Goal: Task Accomplishment & Management: Manage account settings

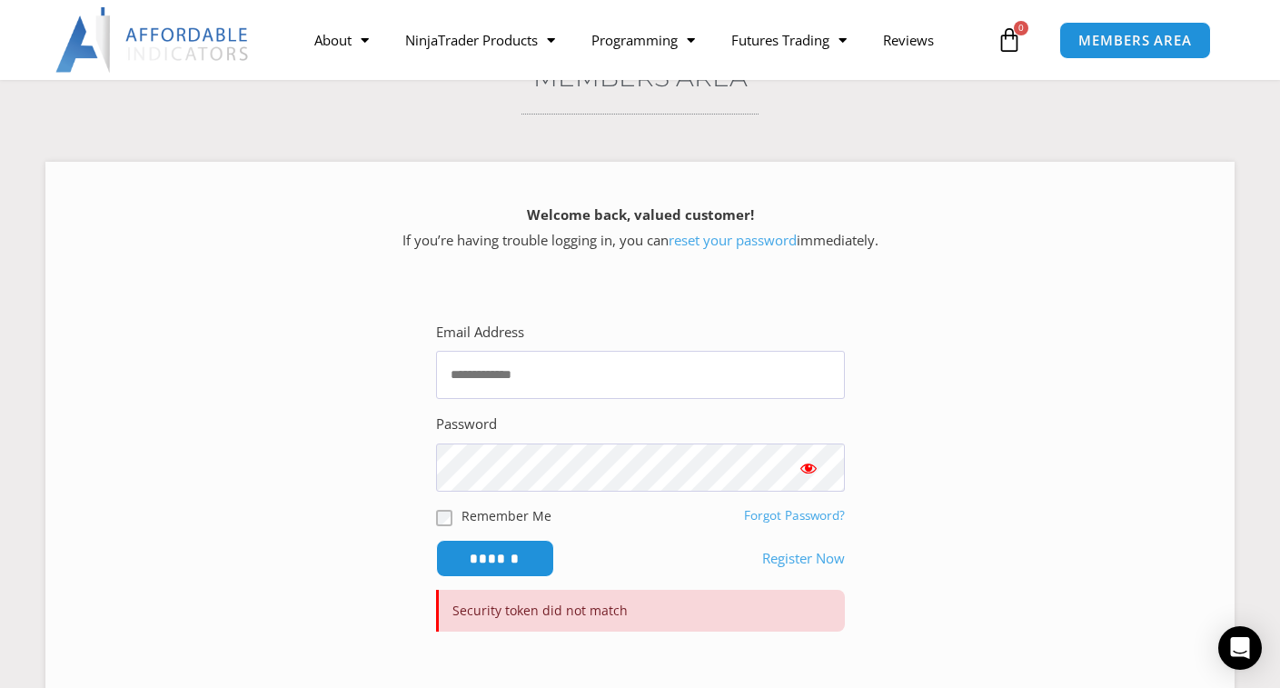
scroll to position [272, 0]
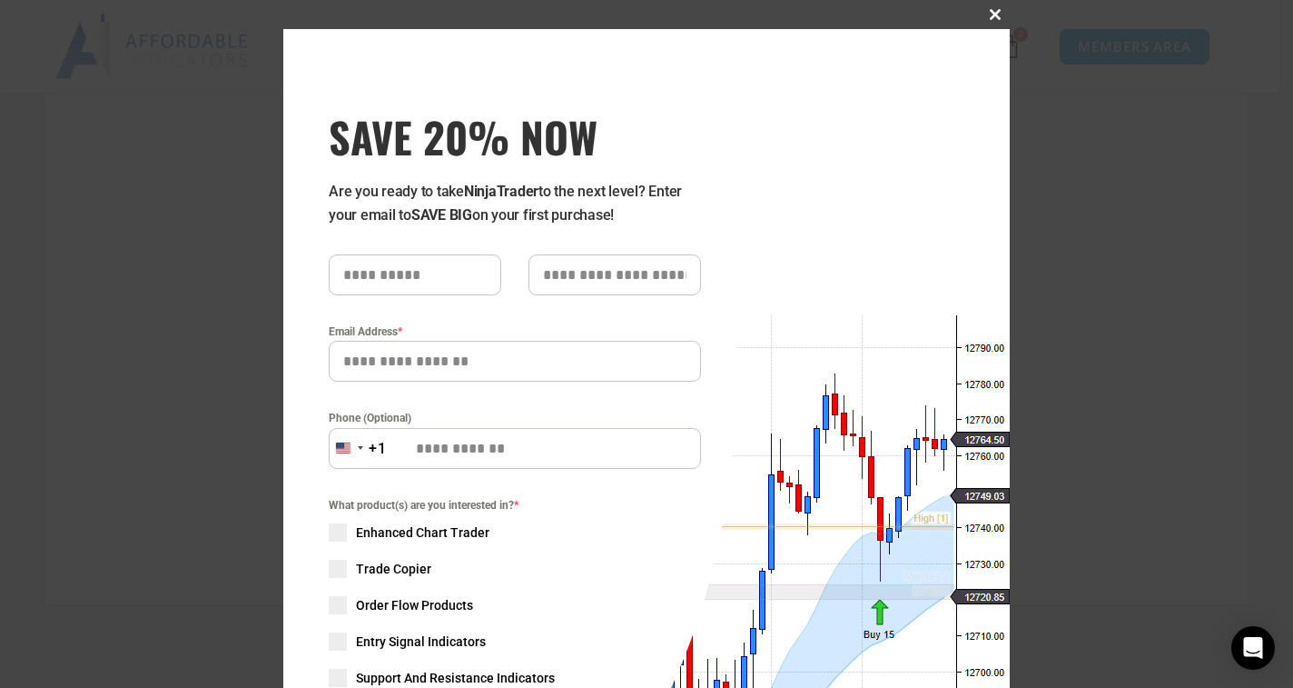
click at [991, 15] on span at bounding box center [995, 14] width 29 height 11
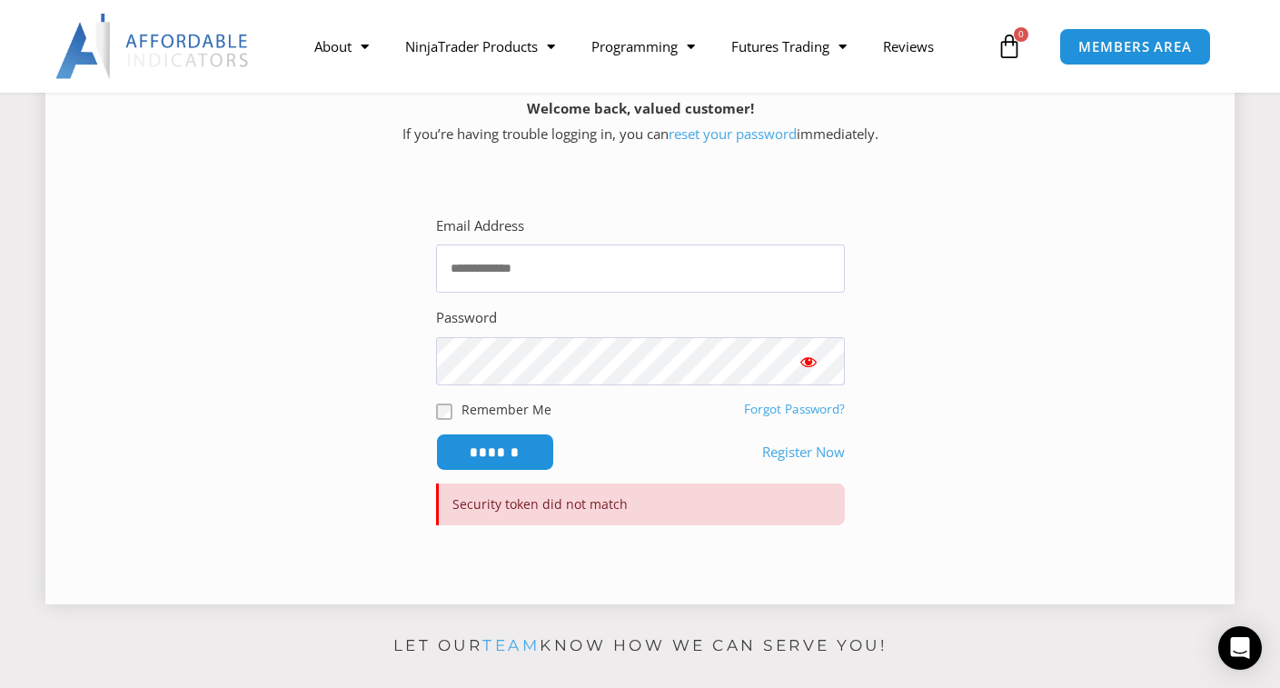
drag, startPoint x: 862, startPoint y: 87, endPoint x: 735, endPoint y: 304, distance: 251.6
click at [862, 87] on div "About Contact Us Premium Support Team Partners NinjaTrader NinjaTrader FAQ Ninj…" at bounding box center [640, 46] width 1280 height 93
click at [677, 272] on input "Email Address" at bounding box center [640, 268] width 409 height 48
type input "**********"
click at [976, 178] on div "**********" at bounding box center [639, 329] width 1189 height 549
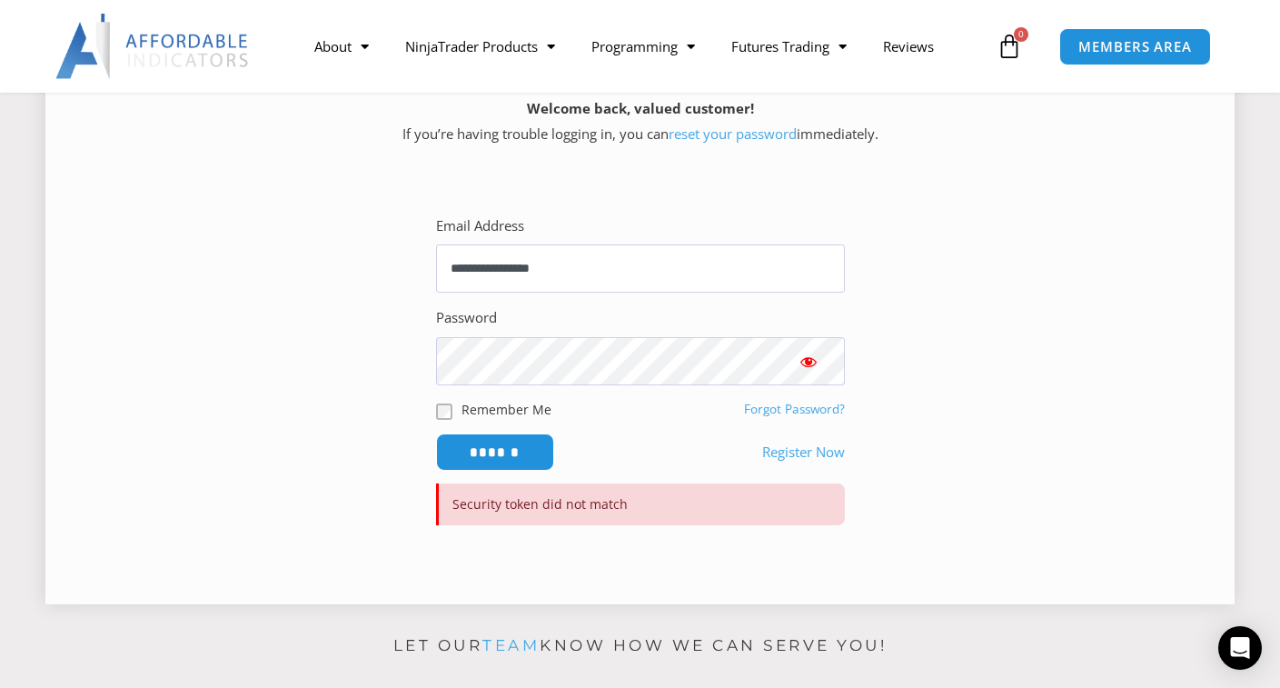
click at [818, 361] on button "Show password" at bounding box center [808, 361] width 73 height 48
drag, startPoint x: 1065, startPoint y: 96, endPoint x: 969, endPoint y: 174, distance: 124.0
click at [1065, 96] on p "Welcome back, valued customer! If you’re having trouble logging in, you can res…" at bounding box center [639, 121] width 1125 height 51
click at [473, 456] on input "******" at bounding box center [494, 451] width 124 height 39
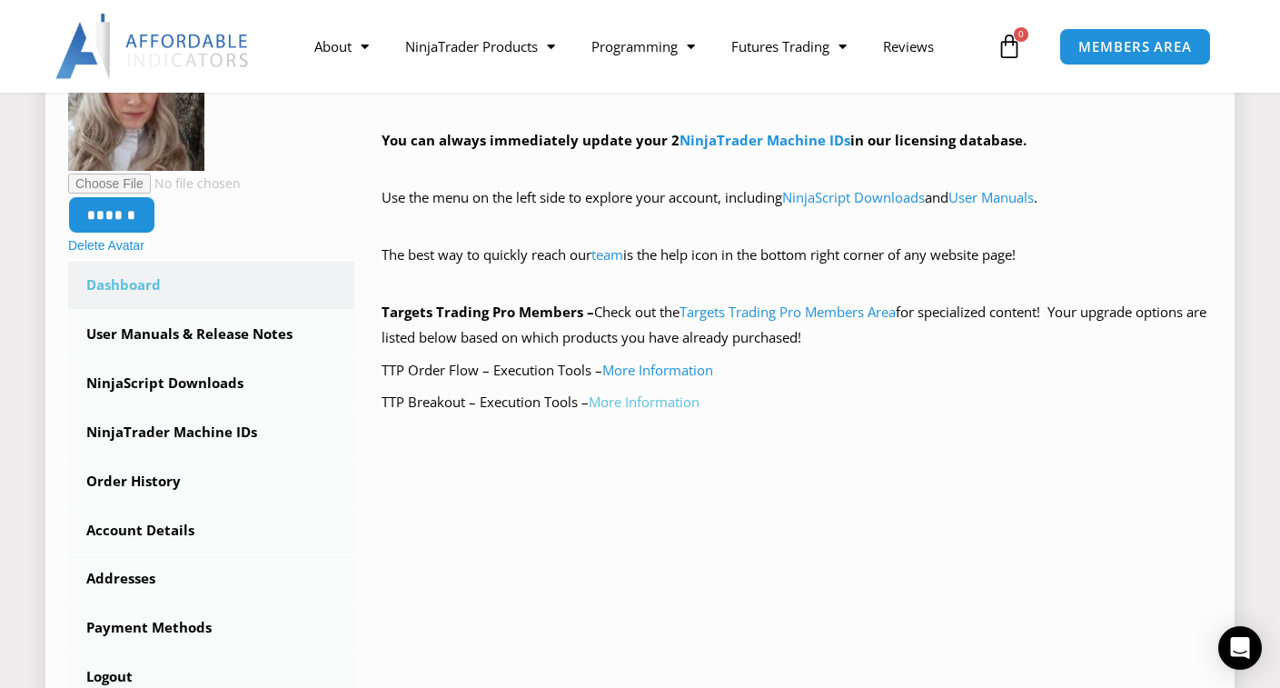
scroll to position [363, 0]
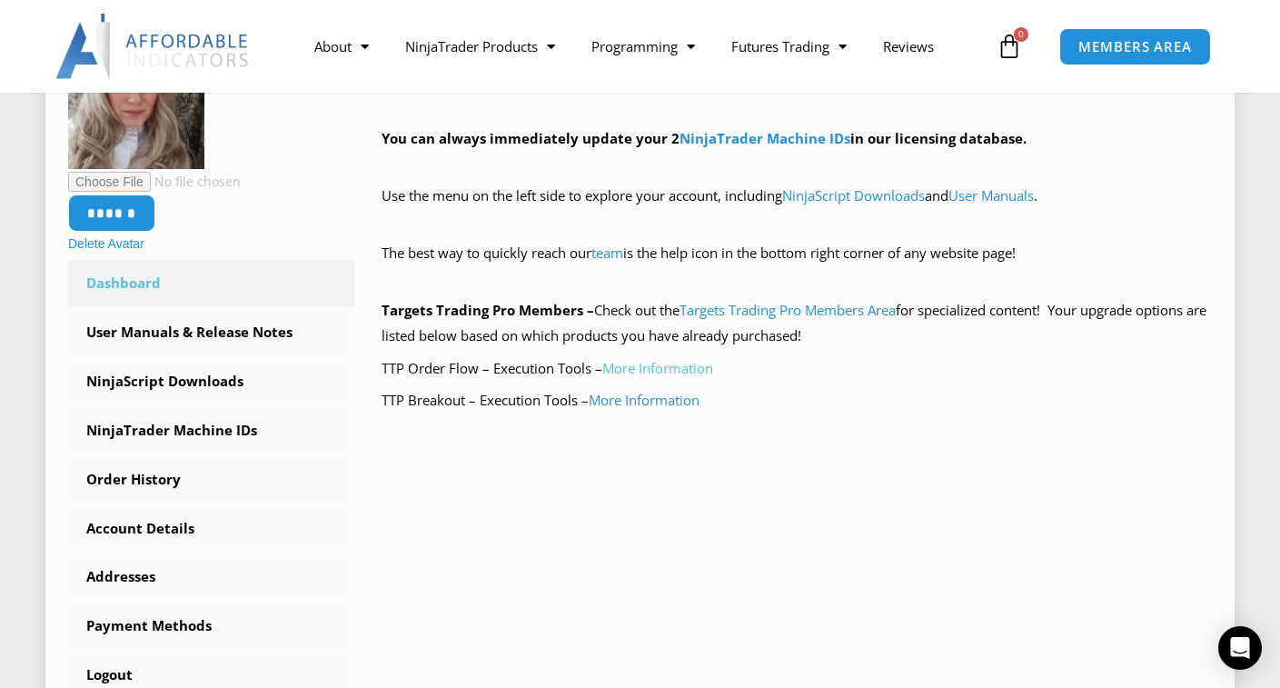
click at [685, 368] on link "More Information" at bounding box center [657, 368] width 111 height 18
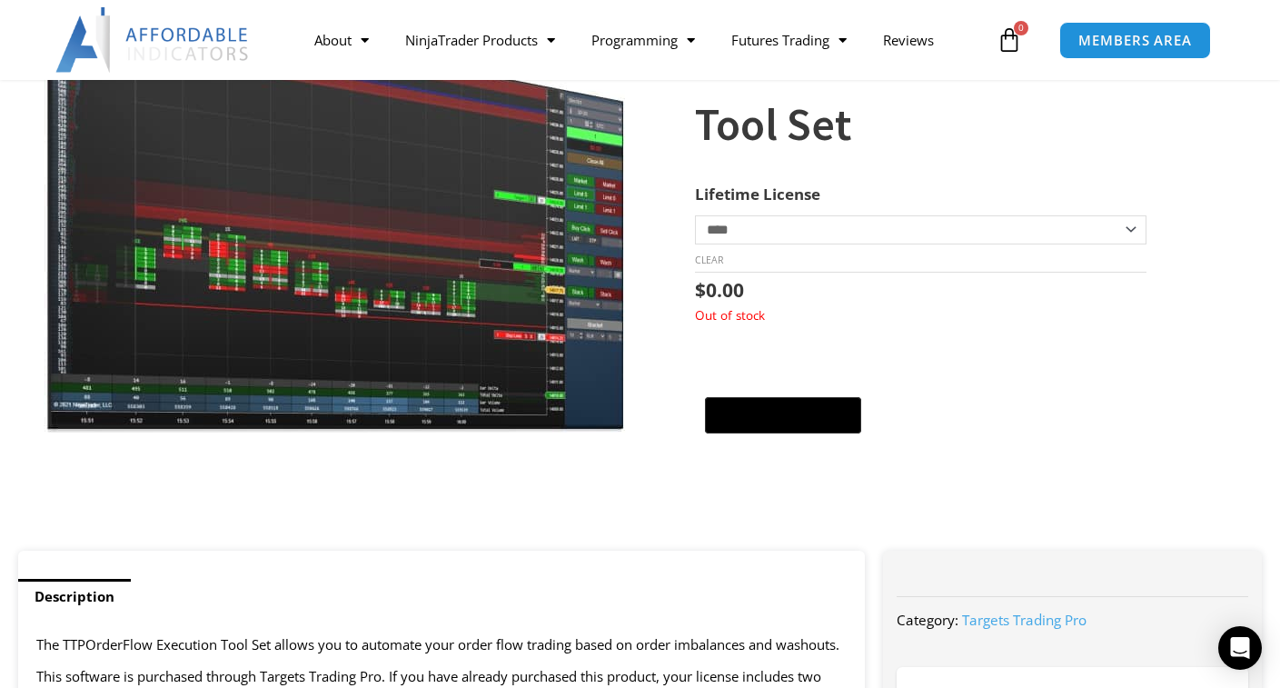
scroll to position [272, 0]
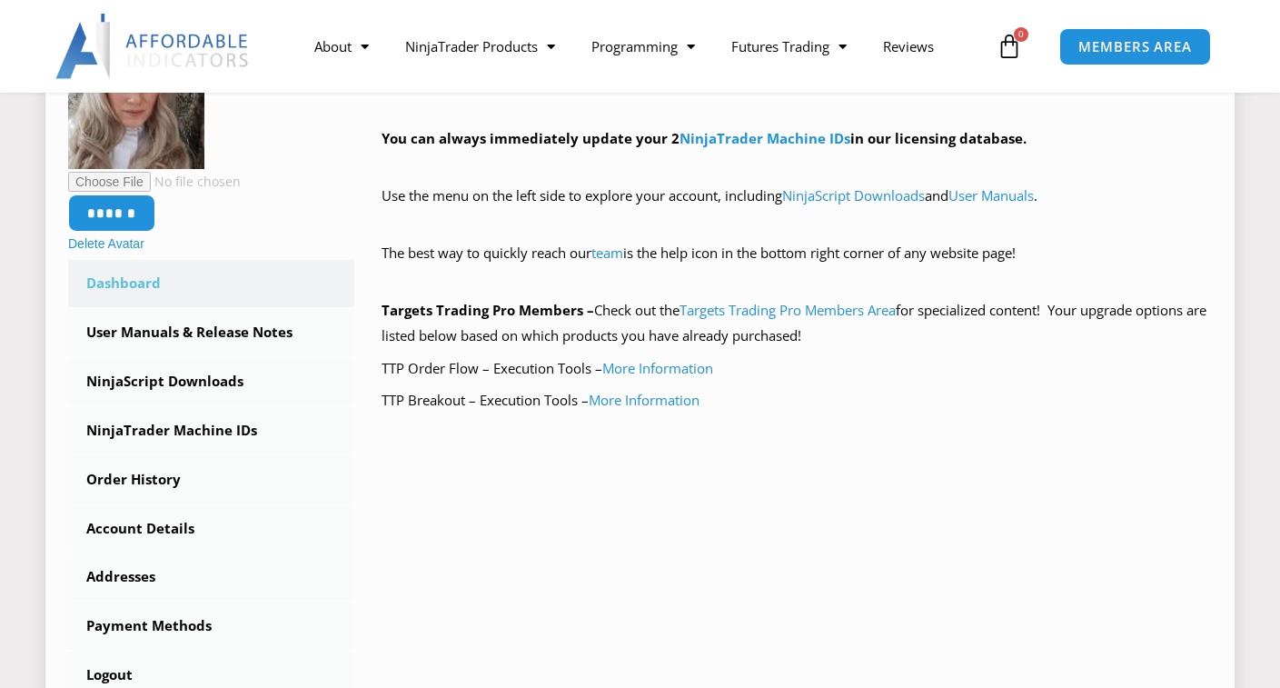
scroll to position [363, 0]
click at [852, 193] on link "NinjaScript Downloads" at bounding box center [853, 195] width 143 height 18
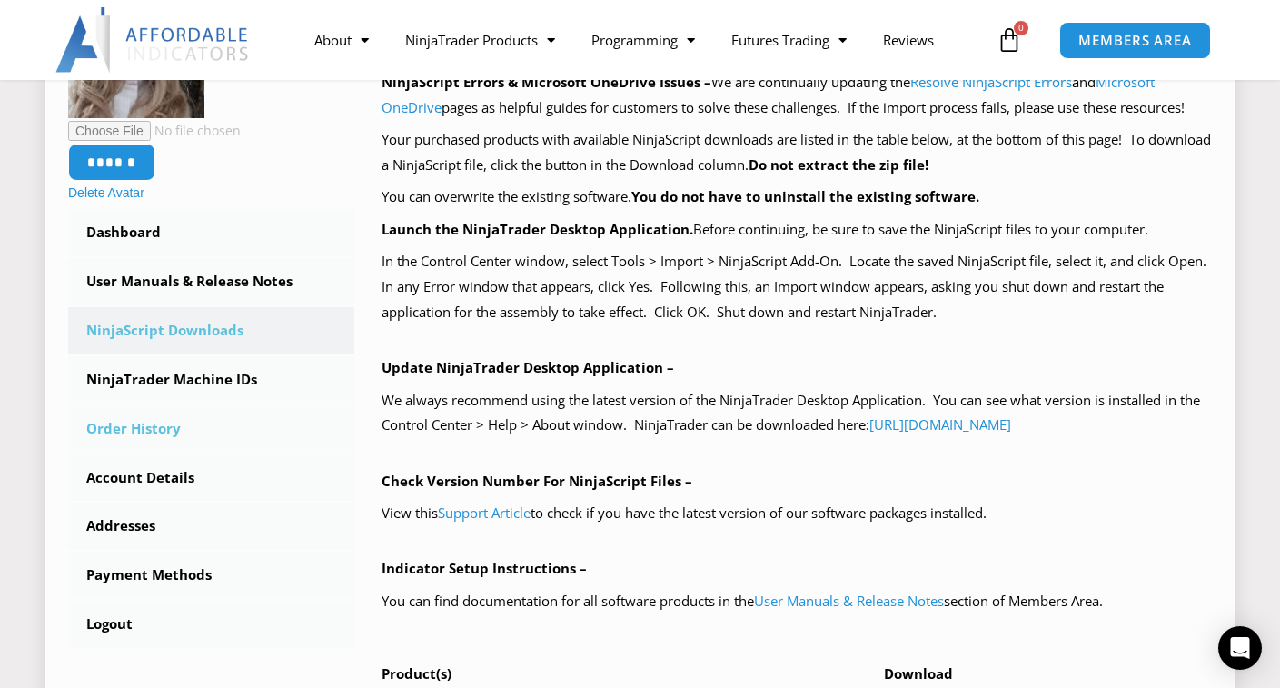
scroll to position [454, 0]
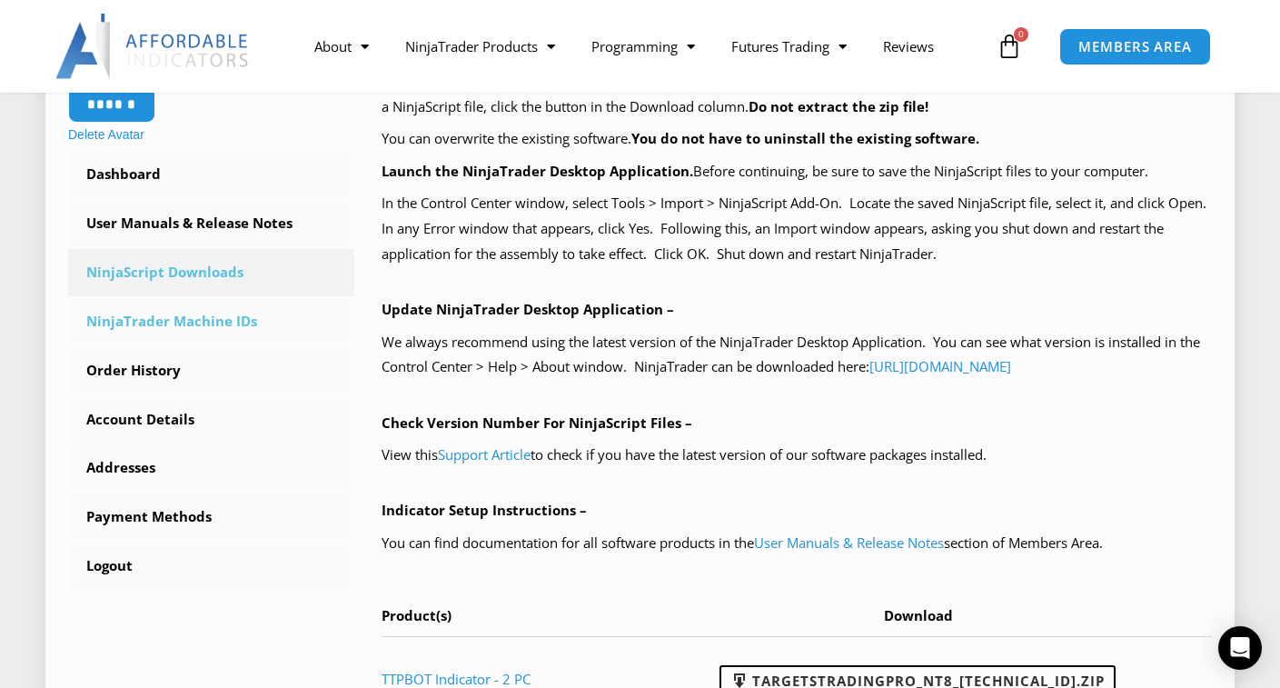
click at [185, 320] on link "NinjaTrader Machine IDs" at bounding box center [211, 321] width 286 height 47
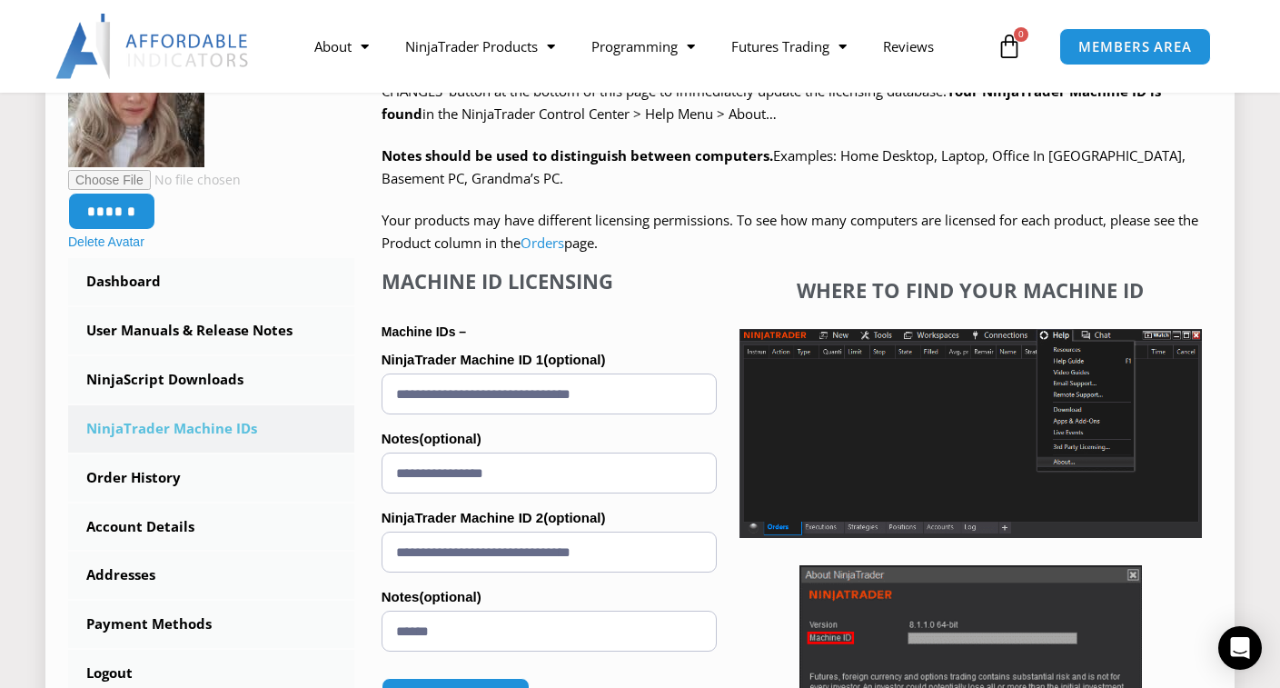
scroll to position [454, 0]
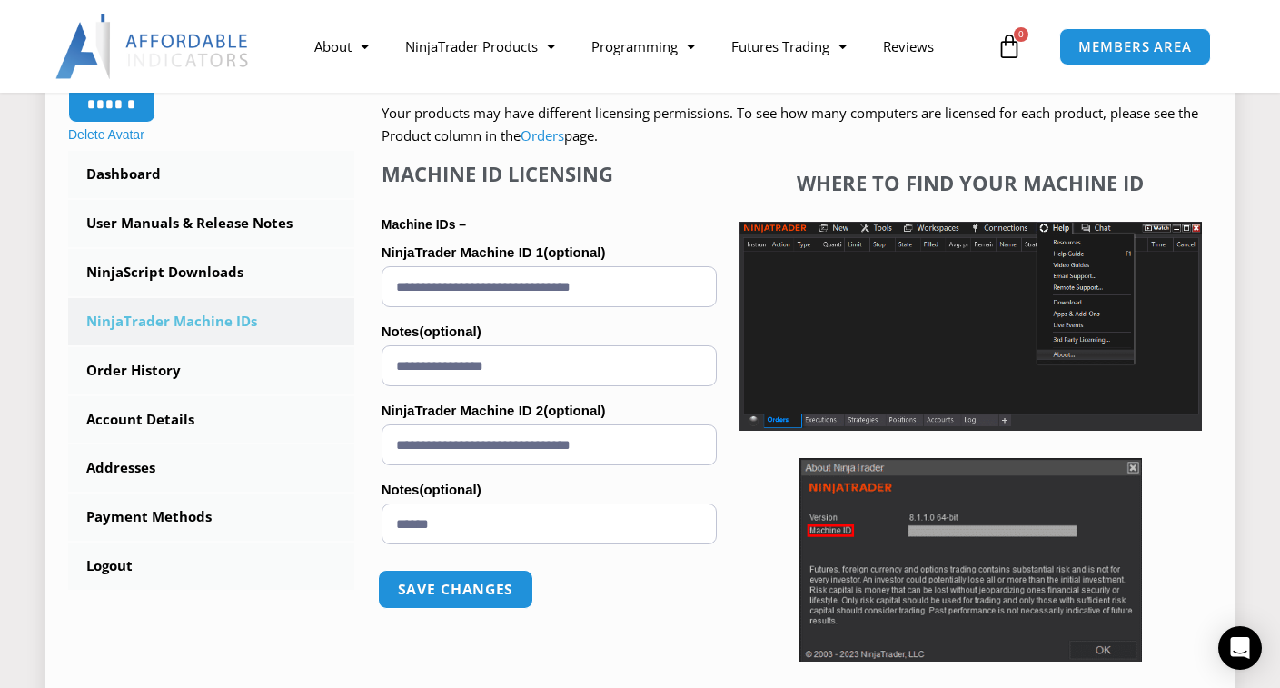
click at [457, 583] on button "Save changes" at bounding box center [455, 589] width 155 height 39
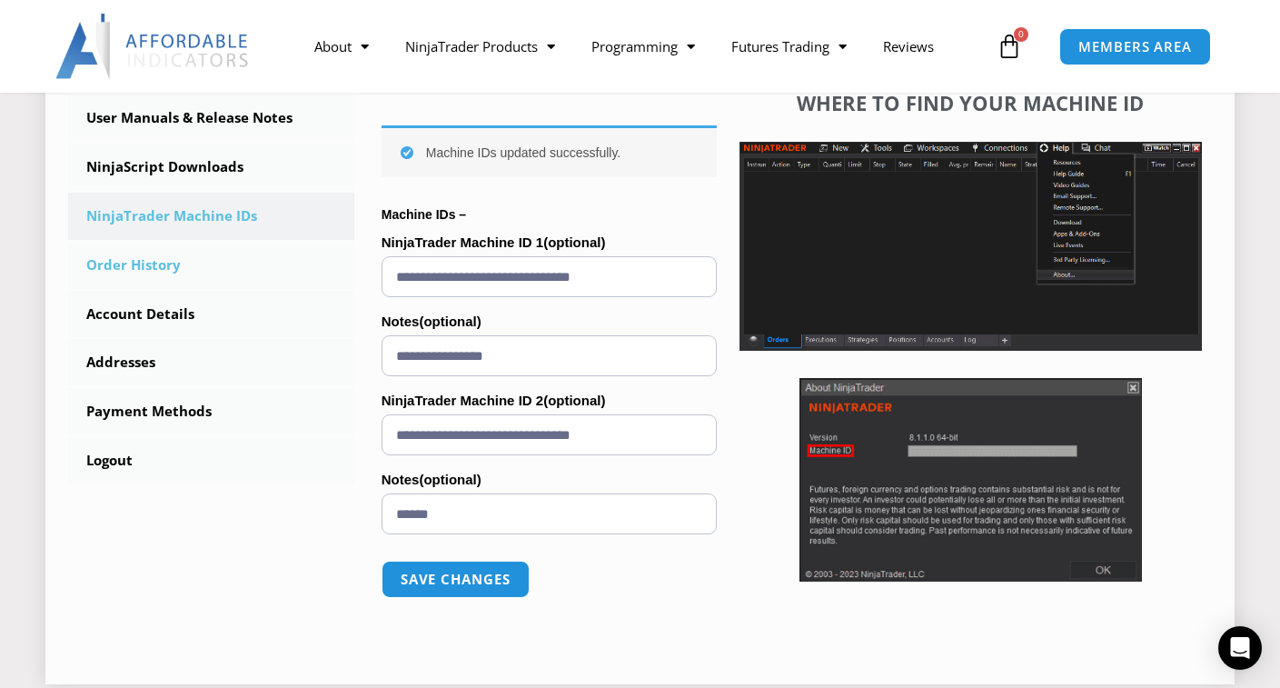
scroll to position [454, 0]
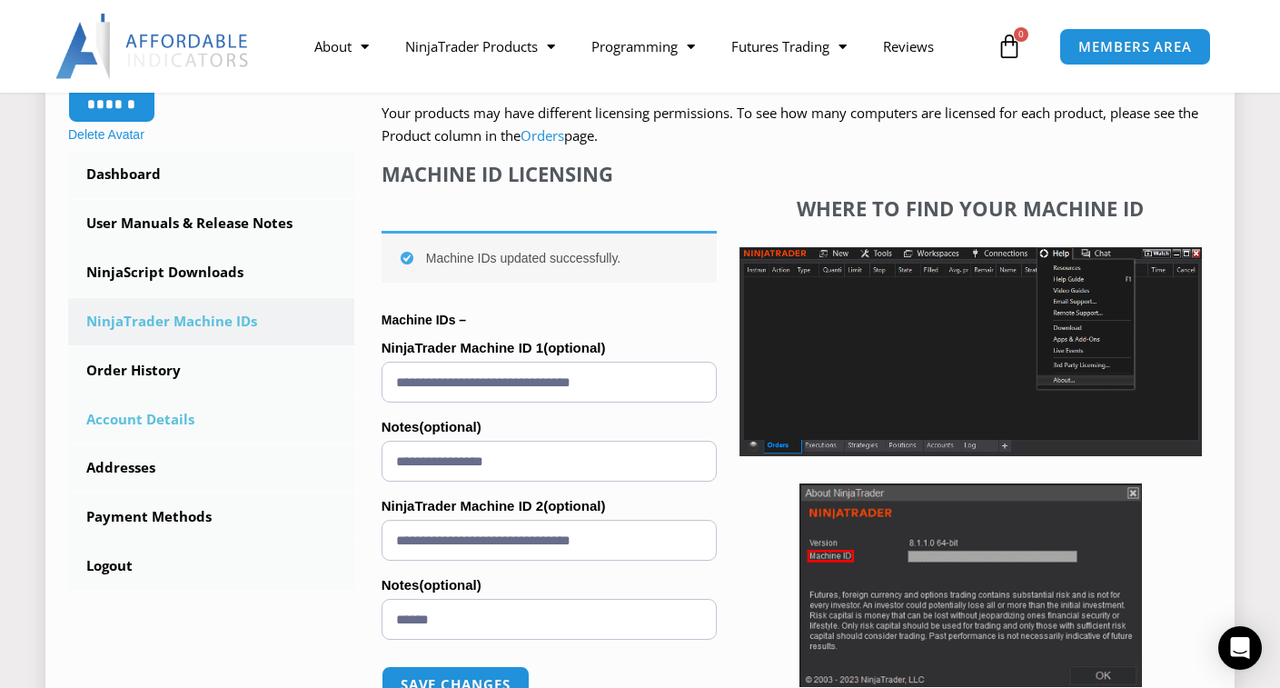
click at [146, 421] on link "Account Details" at bounding box center [211, 419] width 286 height 47
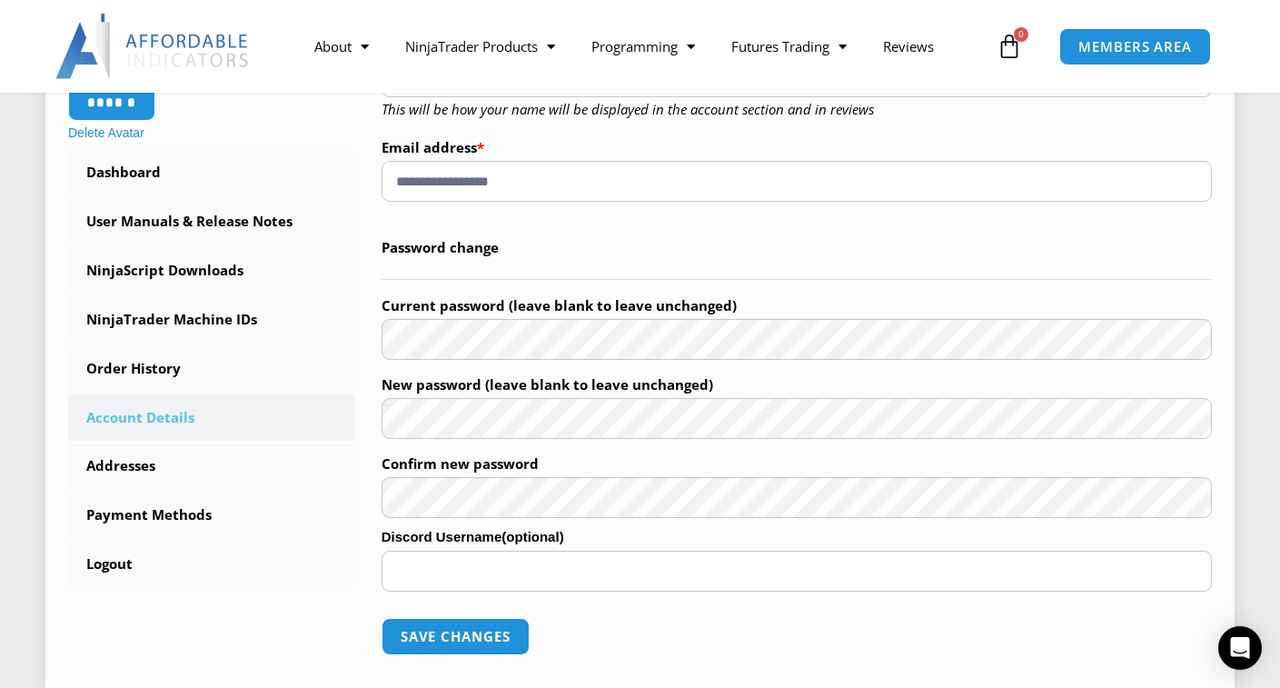
scroll to position [545, 0]
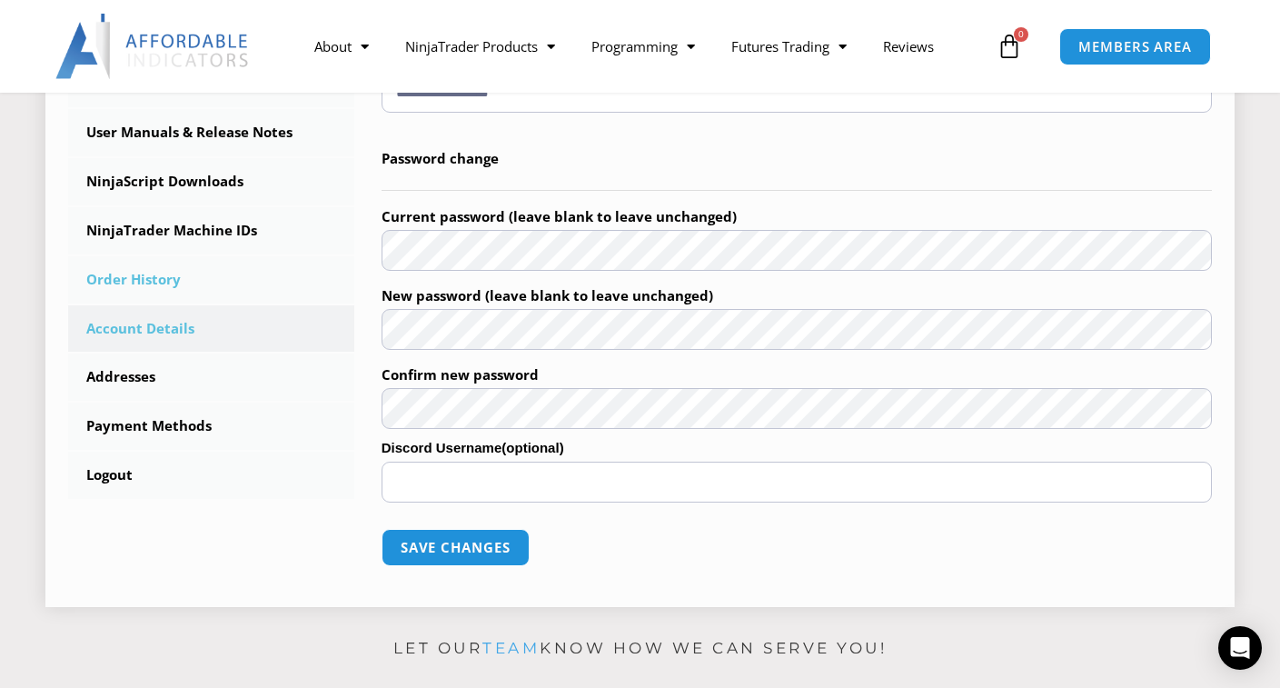
click at [144, 282] on link "Order History" at bounding box center [211, 279] width 286 height 47
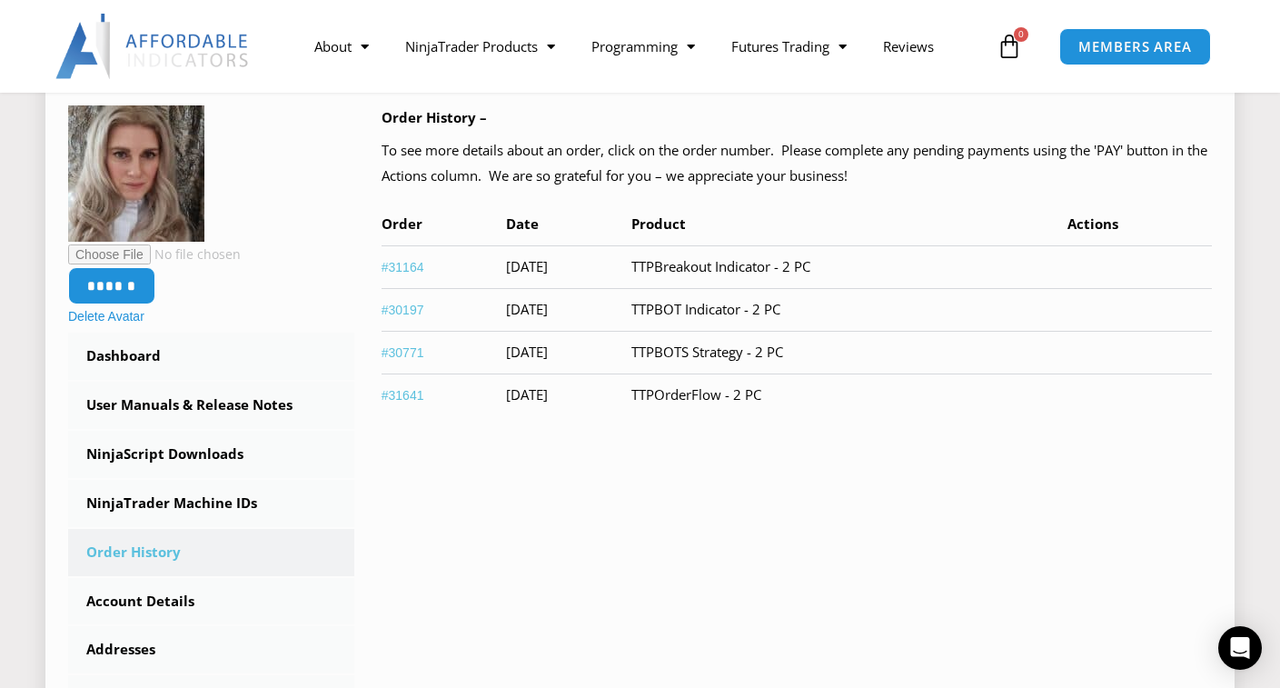
click at [413, 392] on link "#31641" at bounding box center [402, 395] width 43 height 15
click at [413, 390] on link "#31641" at bounding box center [402, 395] width 43 height 15
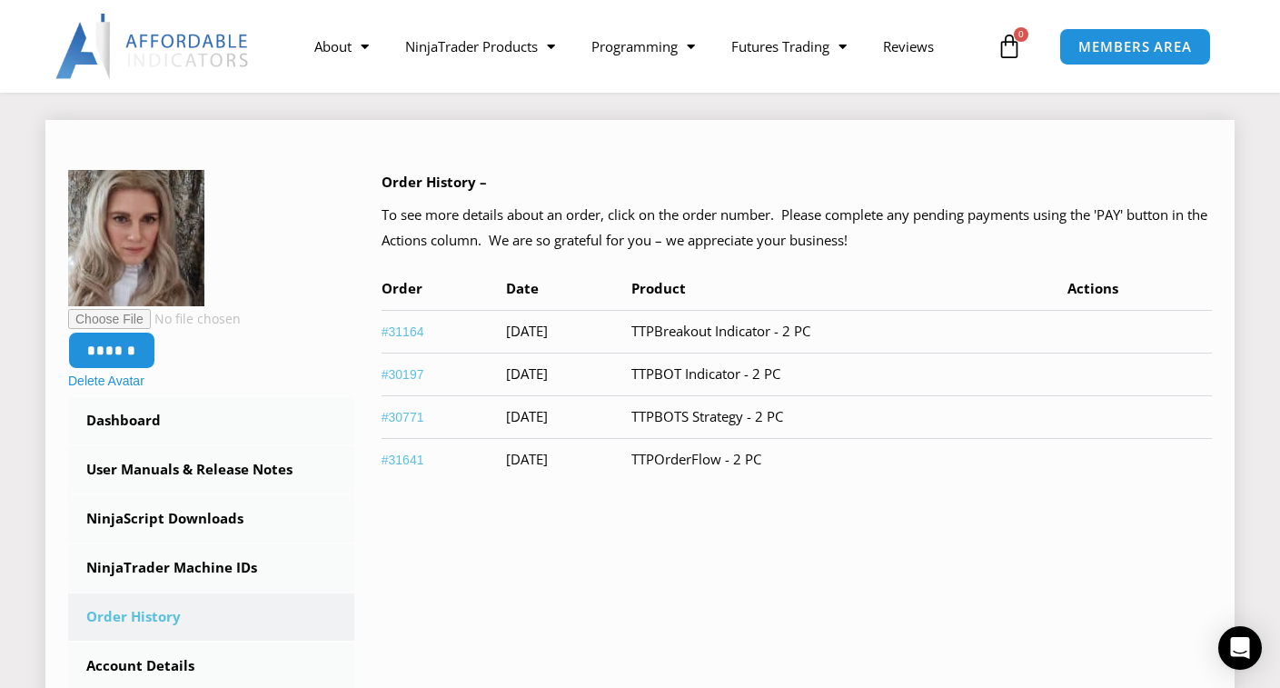
scroll to position [363, 0]
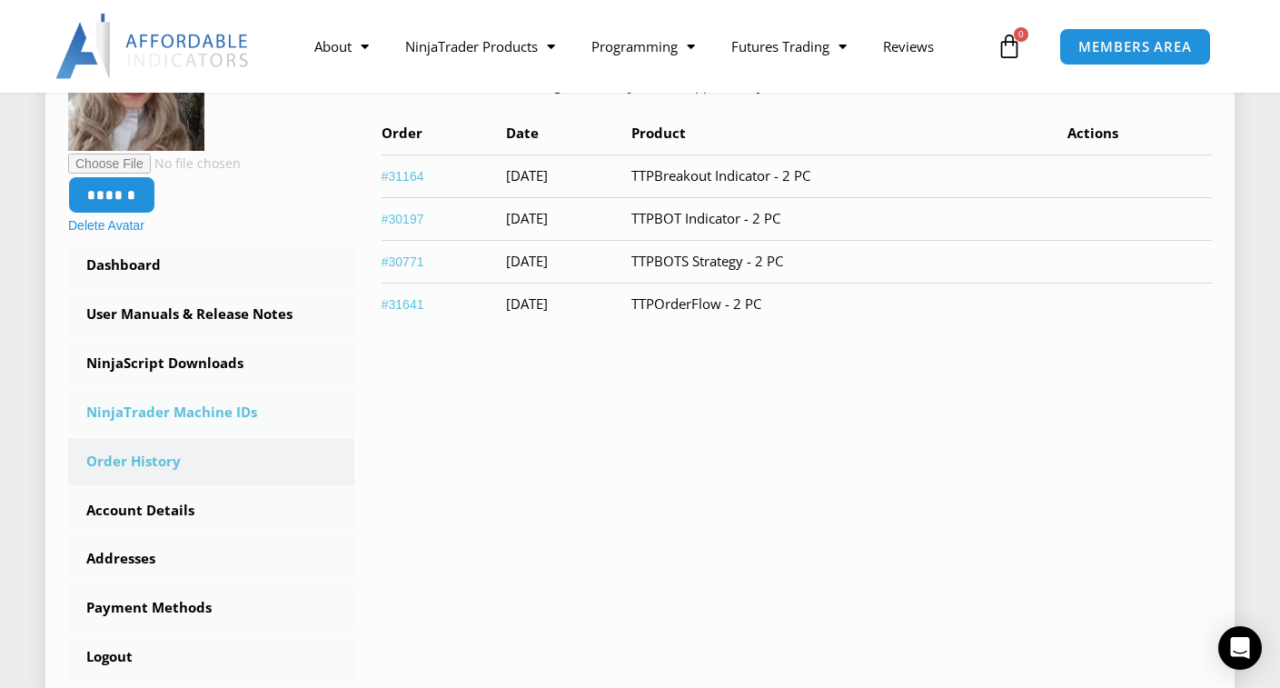
click at [209, 417] on link "NinjaTrader Machine IDs" at bounding box center [211, 412] width 286 height 47
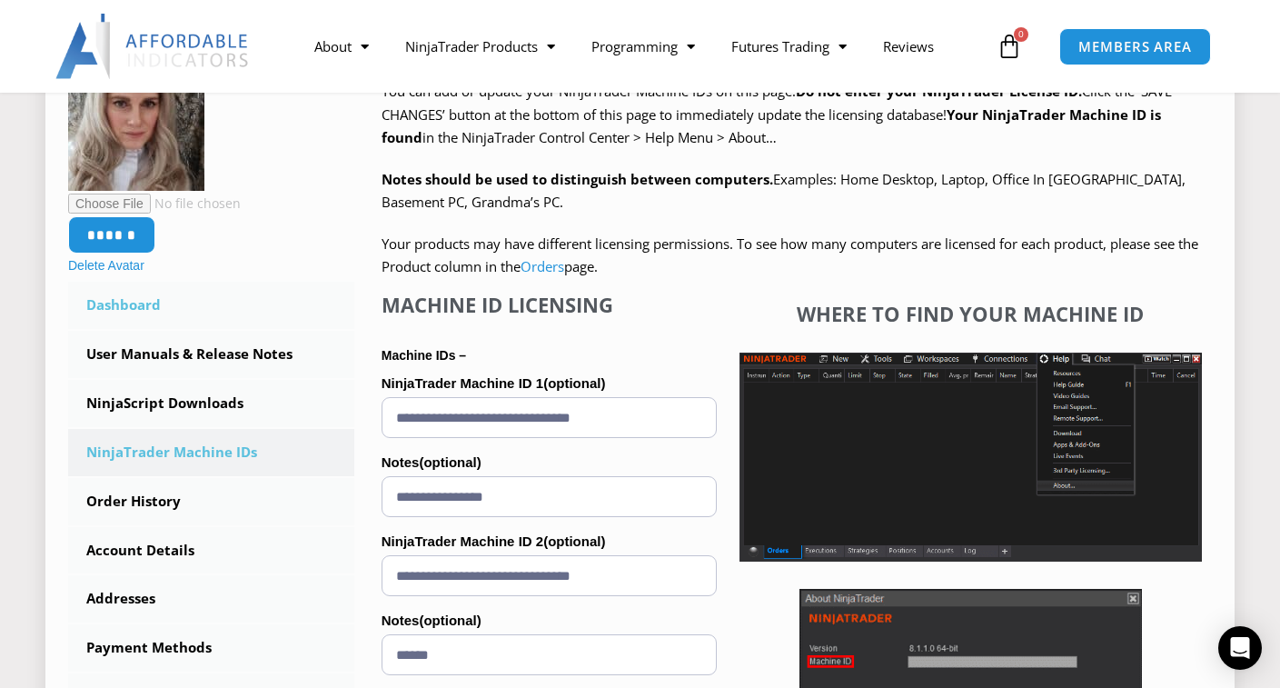
scroll to position [363, 0]
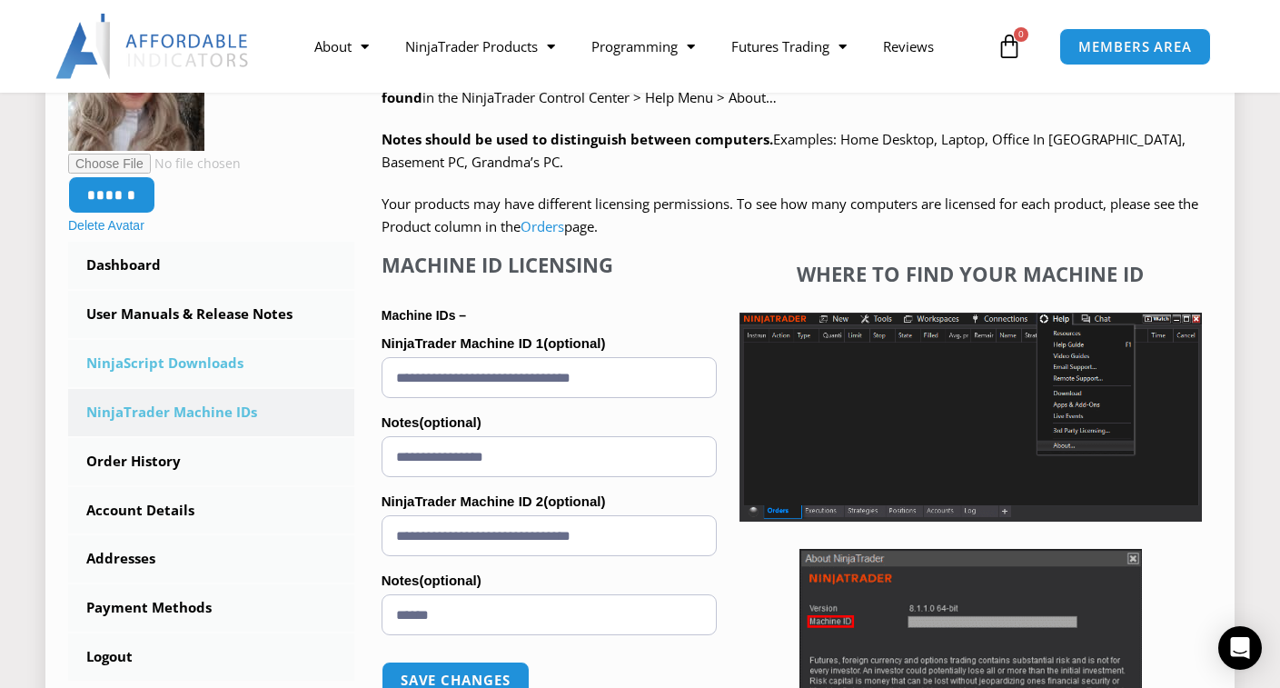
click at [203, 362] on link "NinjaScript Downloads" at bounding box center [211, 363] width 286 height 47
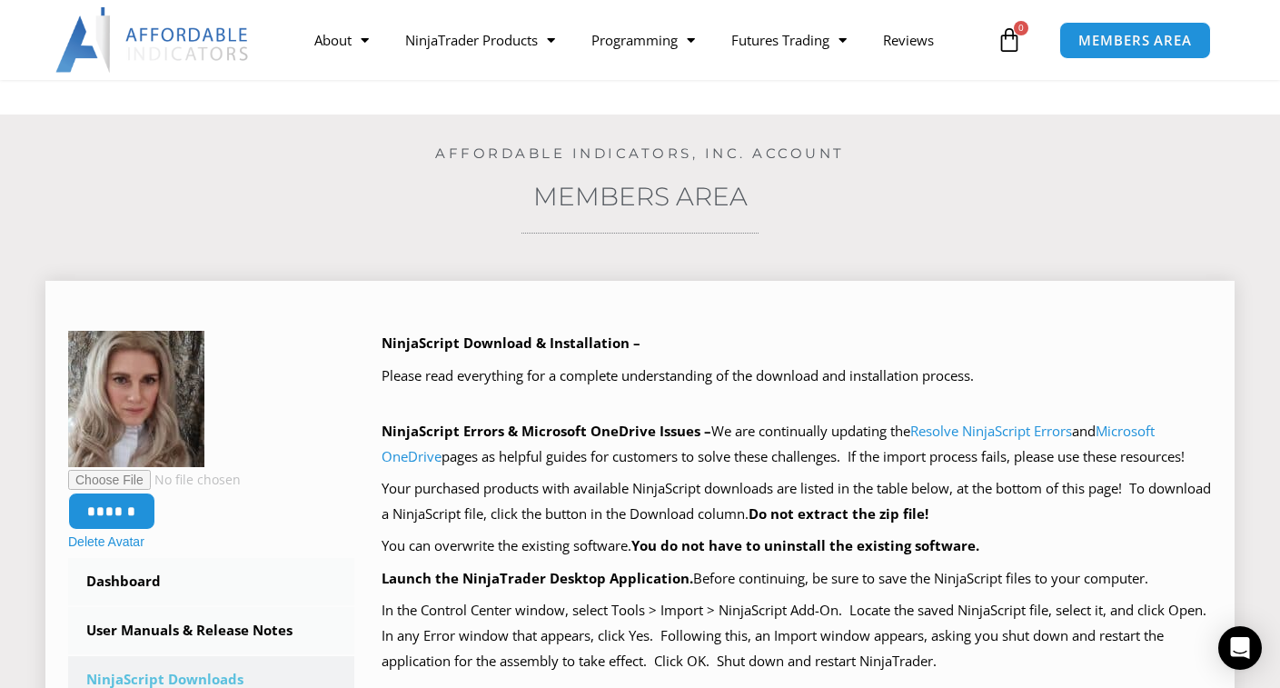
scroll to position [91, 0]
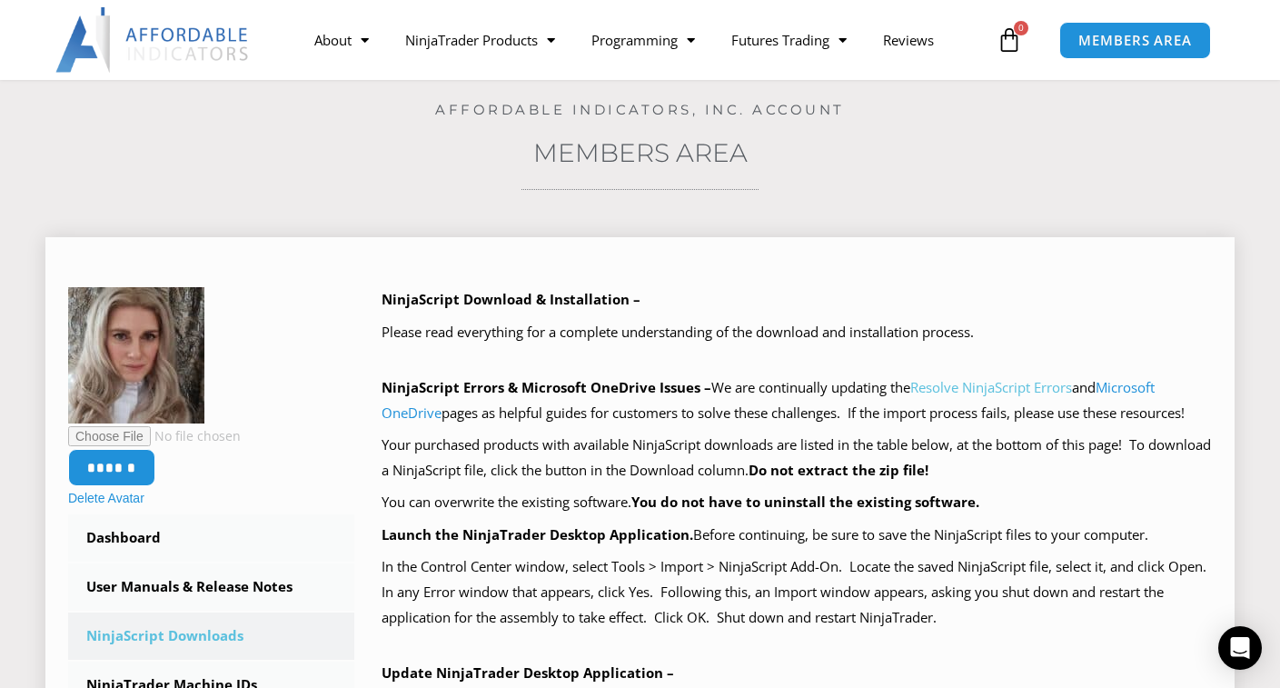
click at [997, 391] on link "Resolve NinjaScript Errors" at bounding box center [991, 387] width 162 height 18
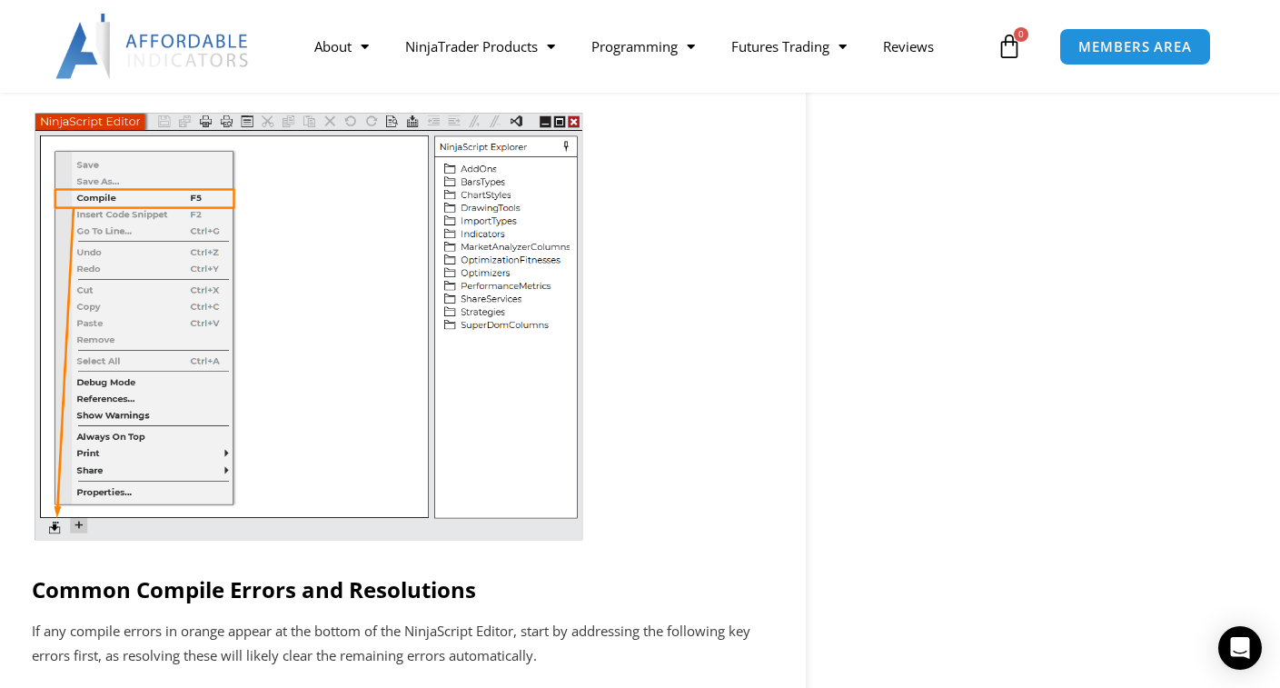
scroll to position [1907, 0]
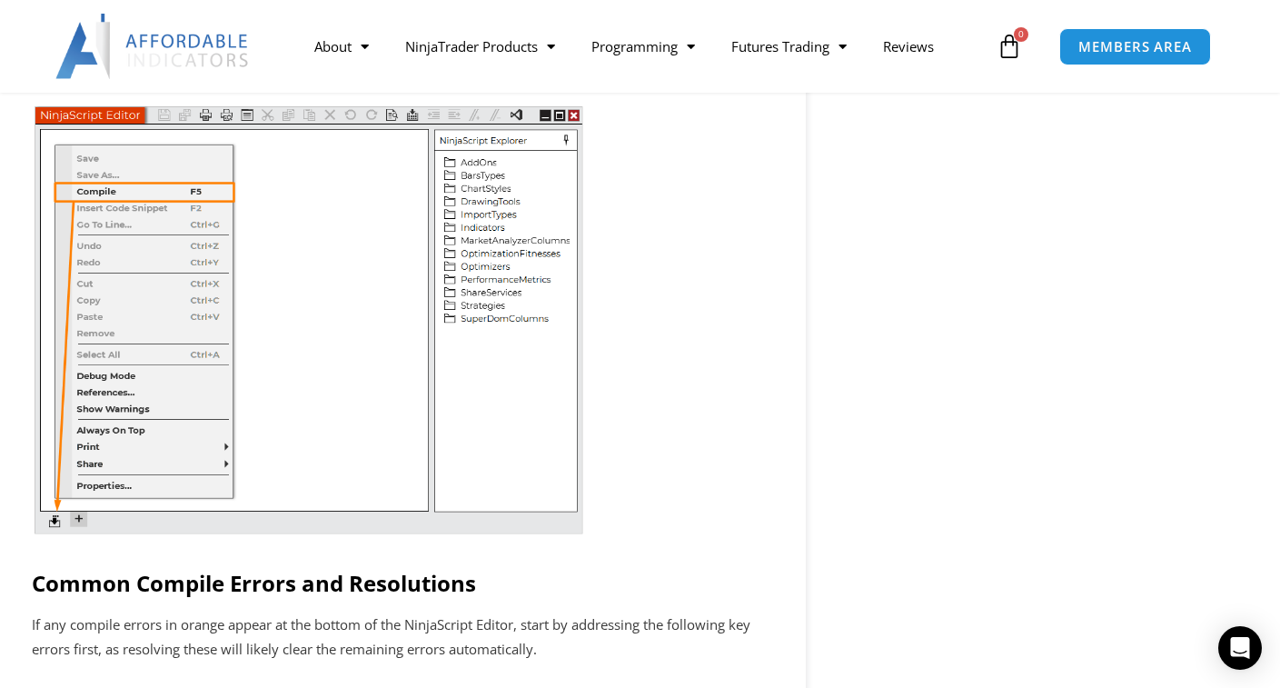
click at [258, 378] on img at bounding box center [308, 320] width 553 height 433
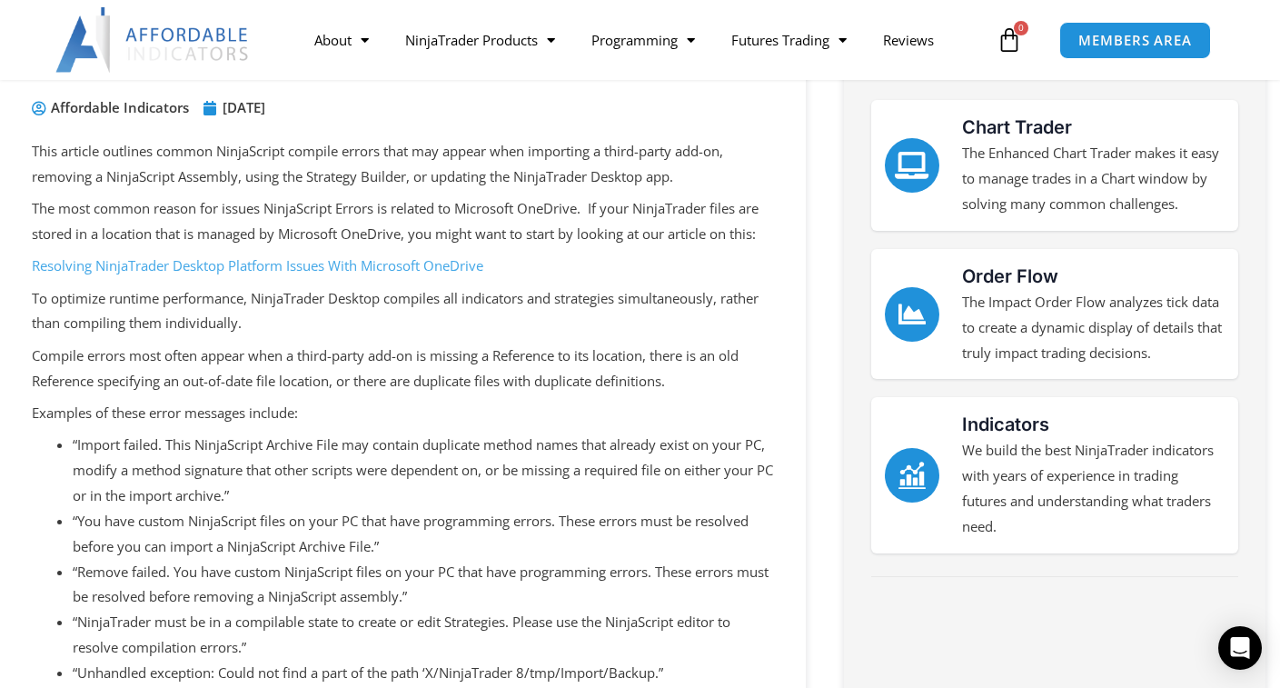
scroll to position [182, 0]
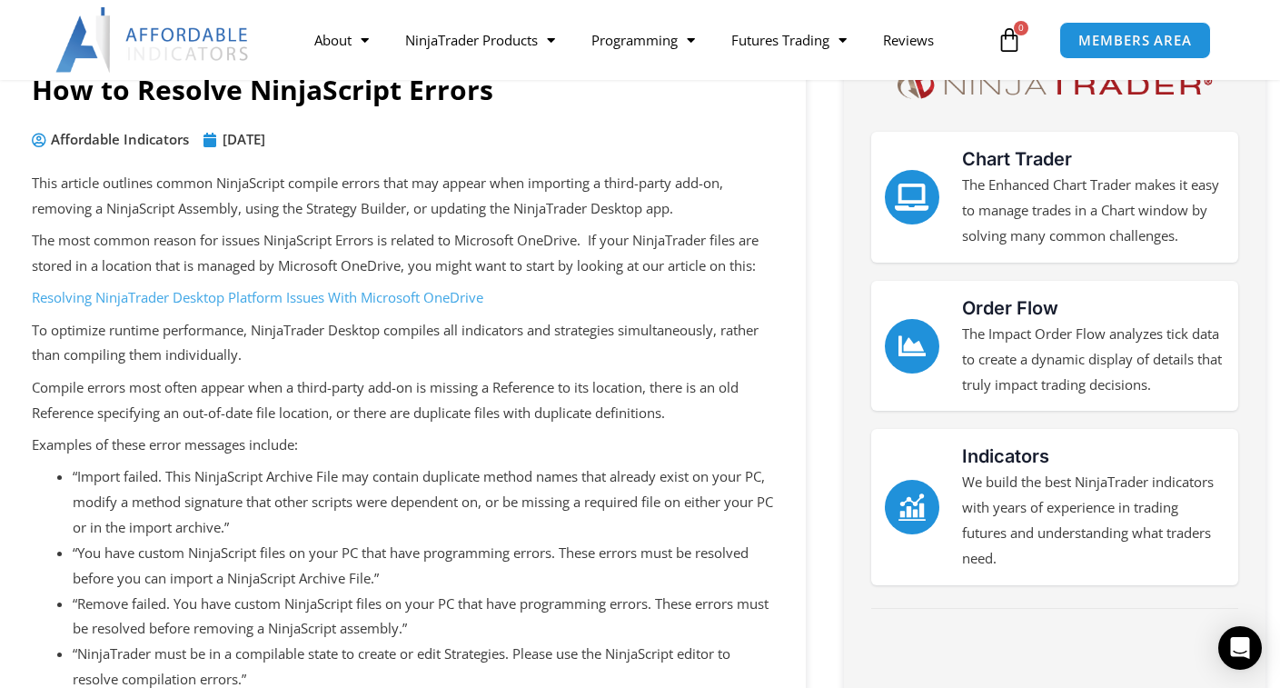
click at [193, 294] on link "Resolving NinjaTrader Desktop Platform Issues With Microsoft OneDrive" at bounding box center [257, 297] width 451 height 18
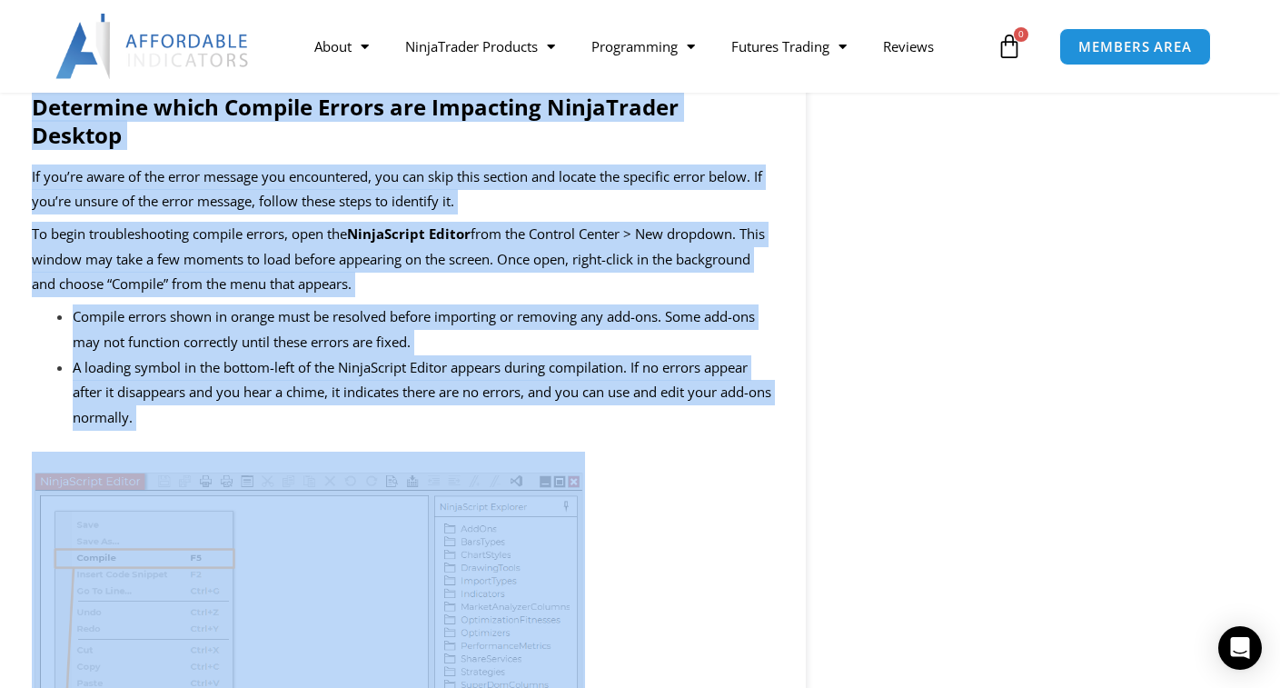
scroll to position [1544, 0]
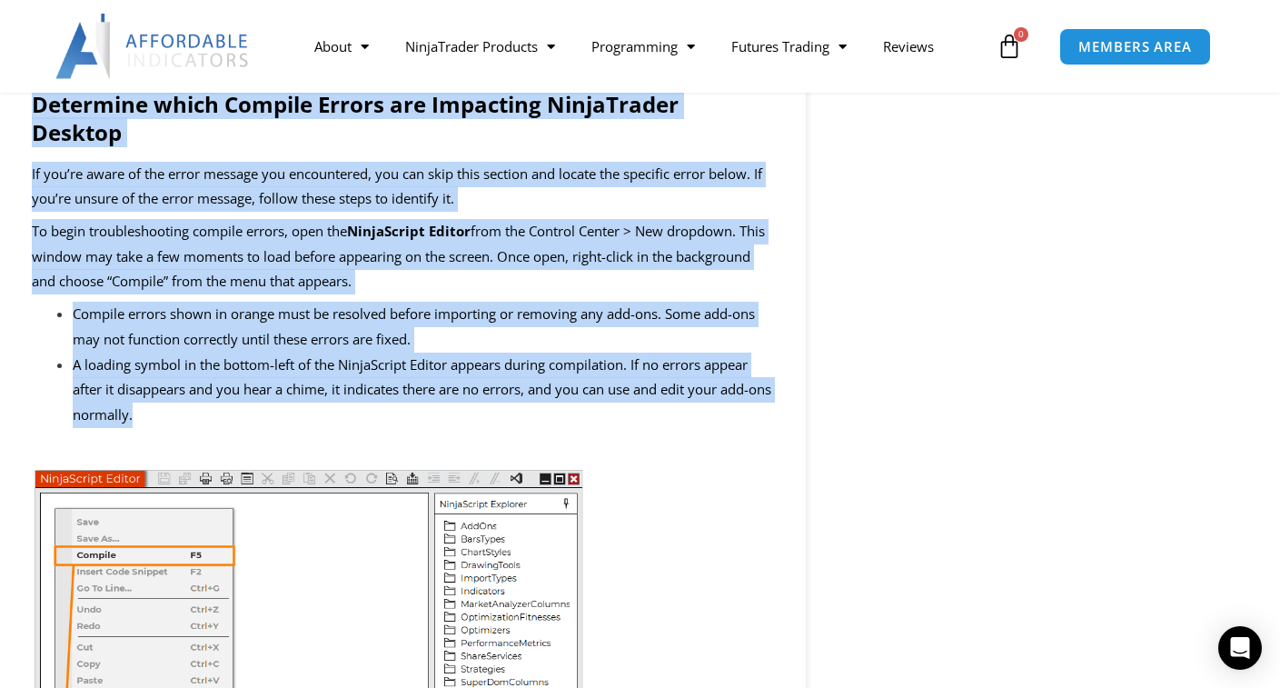
drag, startPoint x: 42, startPoint y: 264, endPoint x: 175, endPoint y: 425, distance: 209.0
copy div "Lor ip Dolorsi AmetcOnsect Adipis Elitseddoe Temporinci Utlabore 90, 3739 Etdo …"
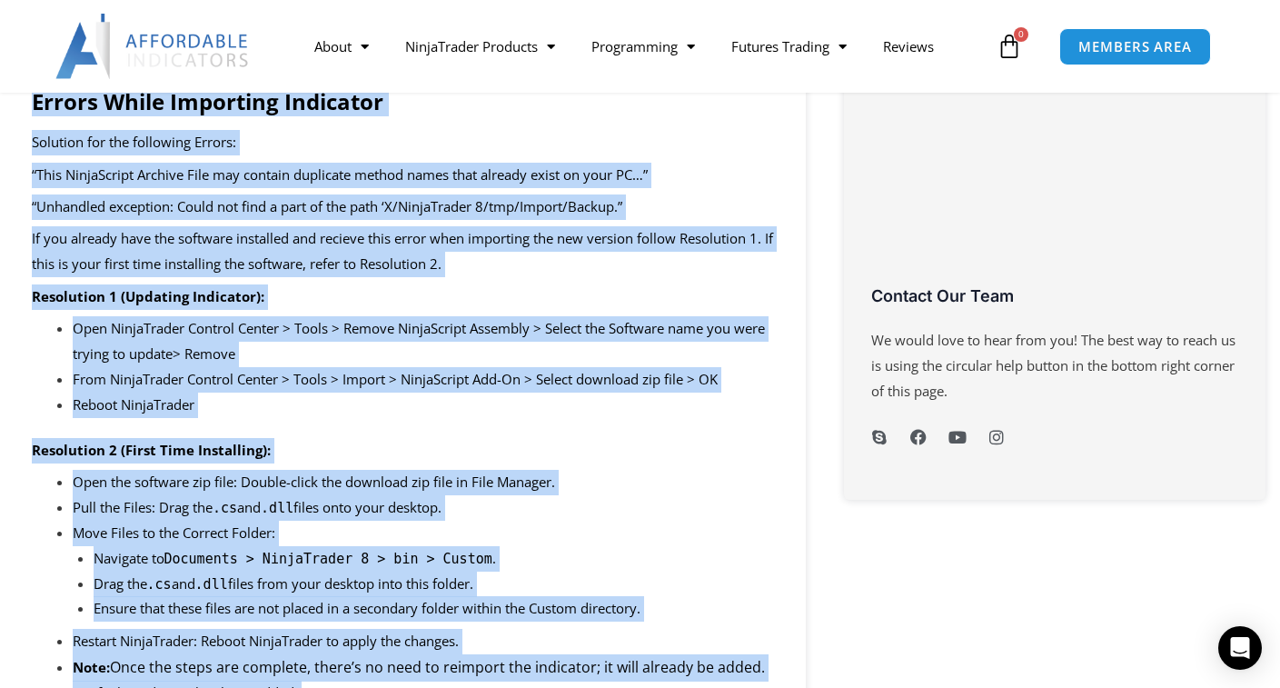
scroll to position [817, 0]
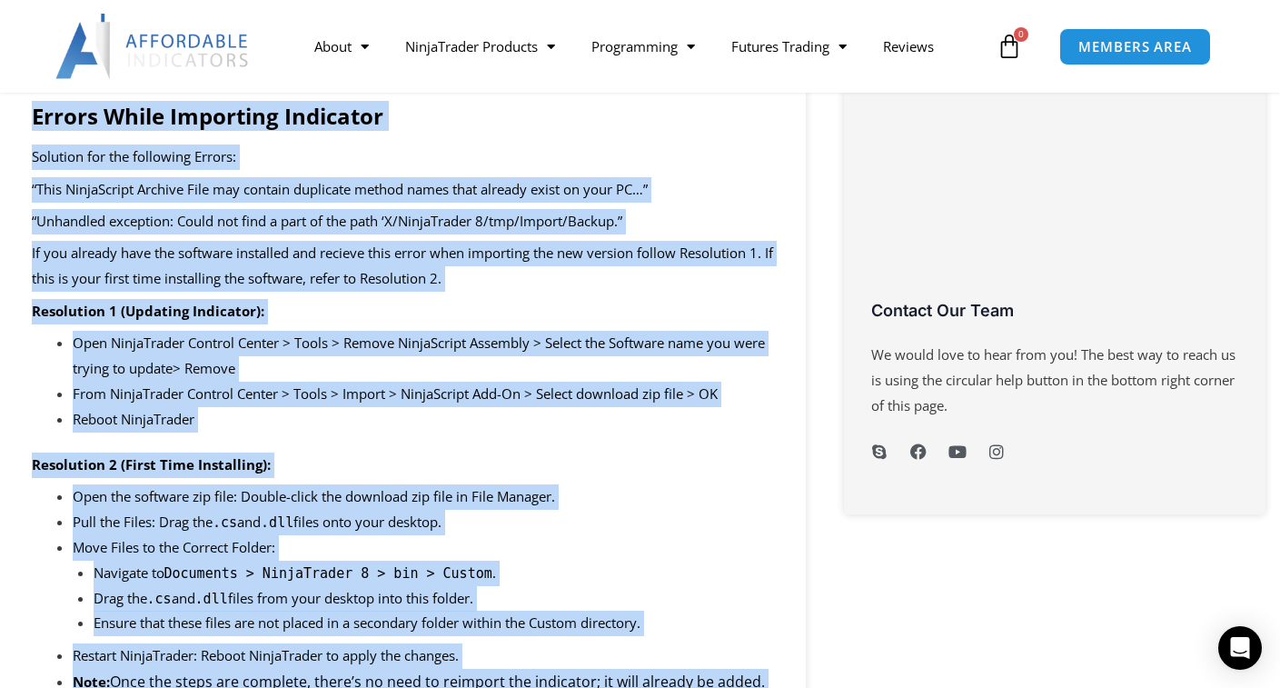
click at [662, 157] on p "Solution for the following Errors:" at bounding box center [403, 156] width 742 height 25
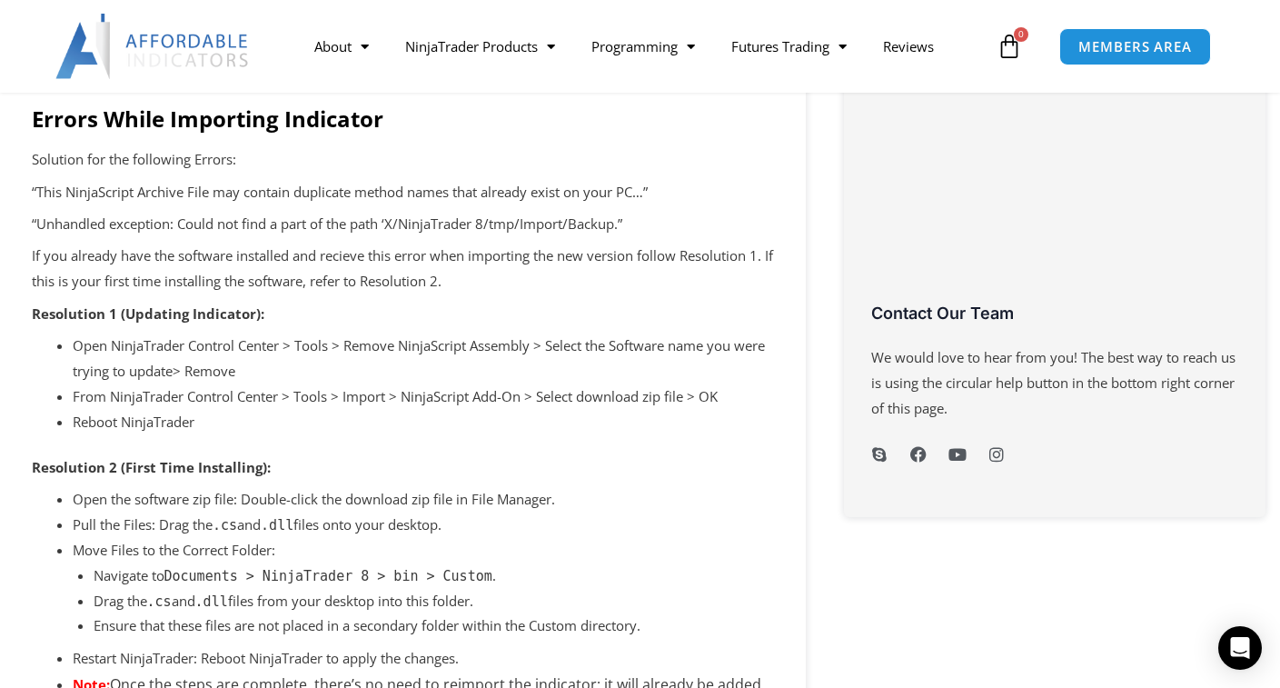
scroll to position [727, 0]
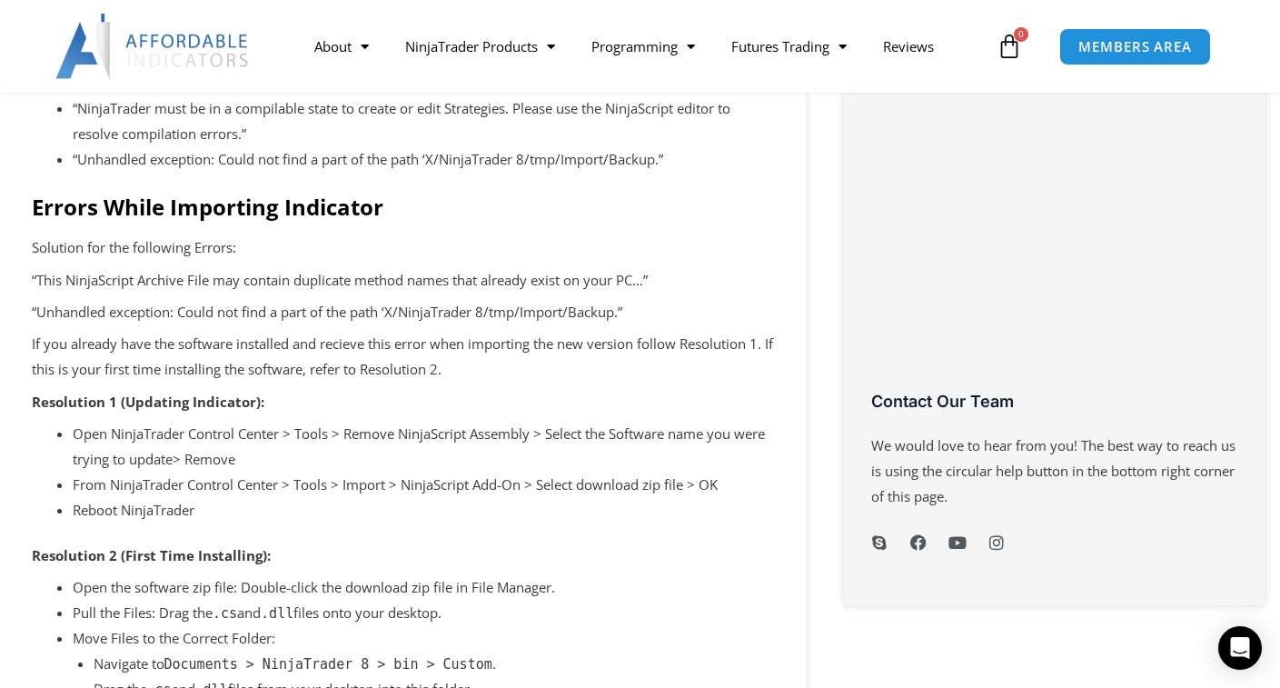
click at [472, 340] on p "If you already have the software installed and recieve this error when importin…" at bounding box center [403, 357] width 742 height 51
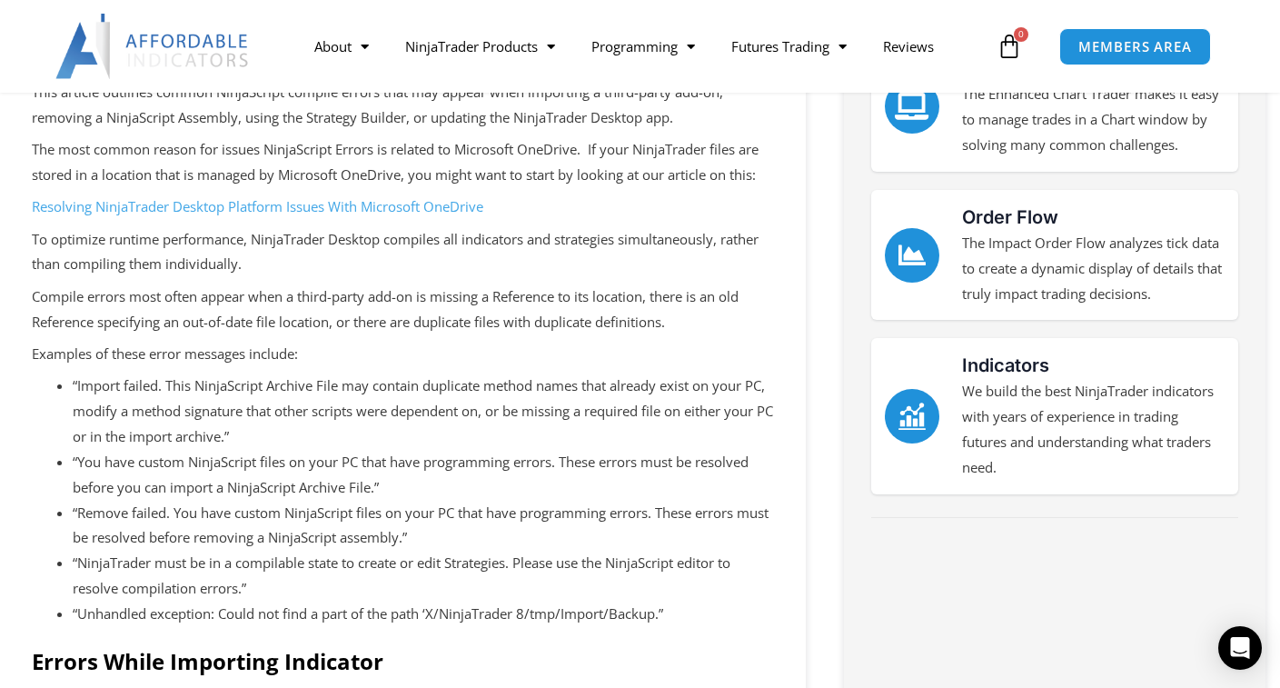
scroll to position [0, 0]
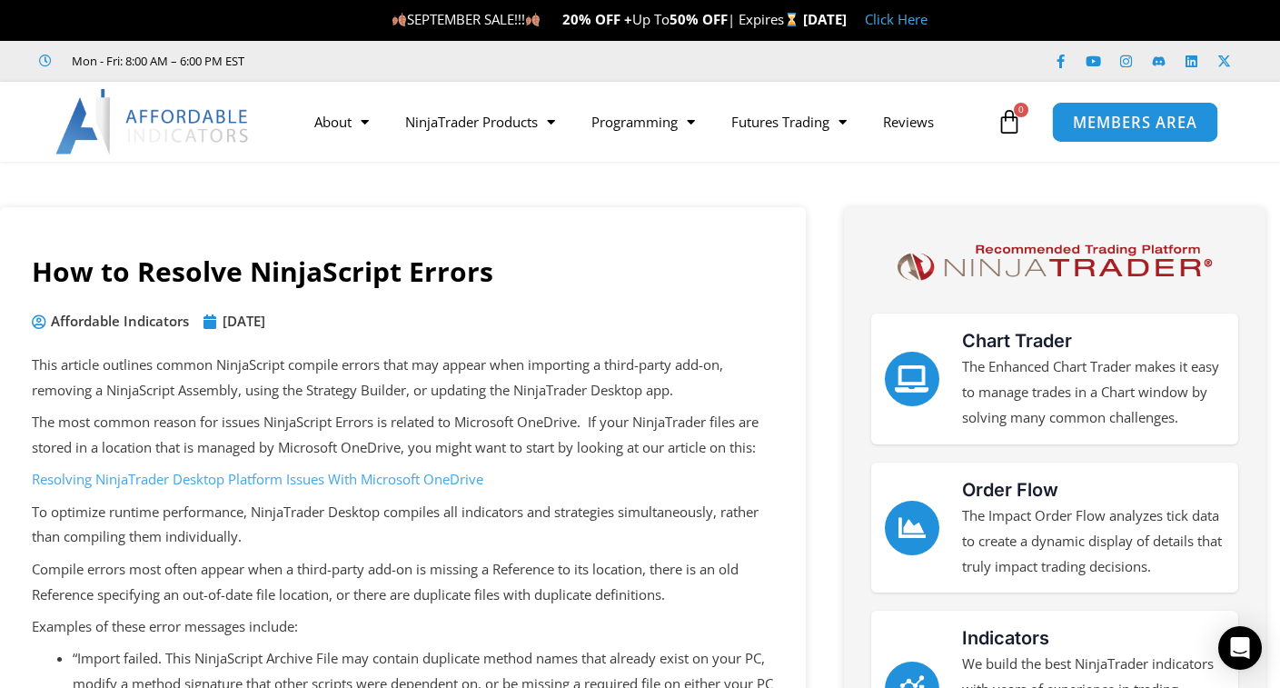
click at [1151, 133] on link "MEMBERS AREA" at bounding box center [1135, 121] width 166 height 41
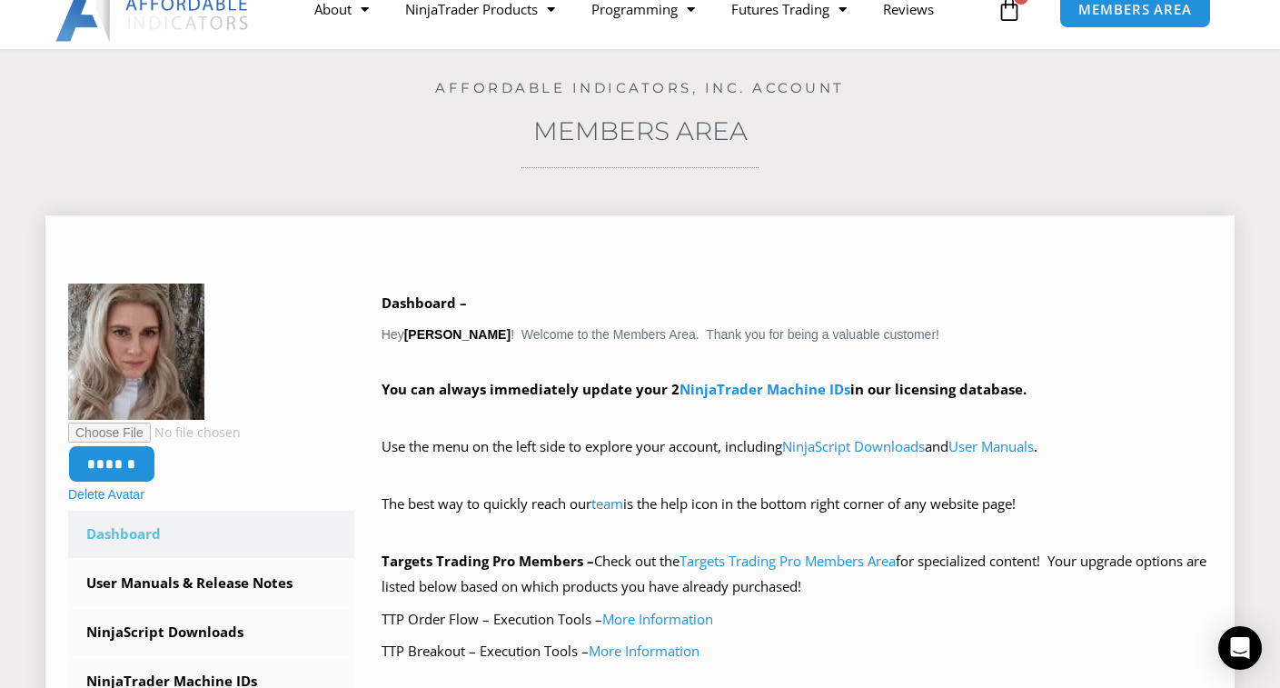
scroll to position [272, 0]
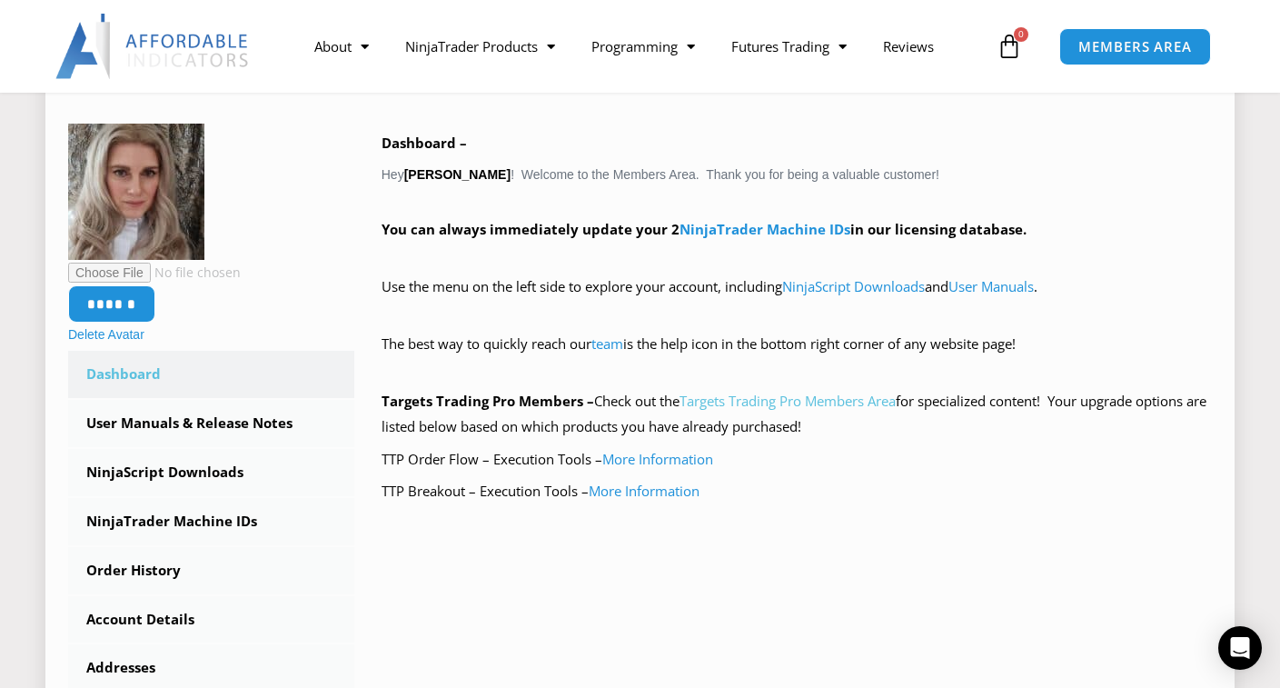
click at [797, 401] on link "Targets Trading Pro Members Area" at bounding box center [787, 400] width 216 height 18
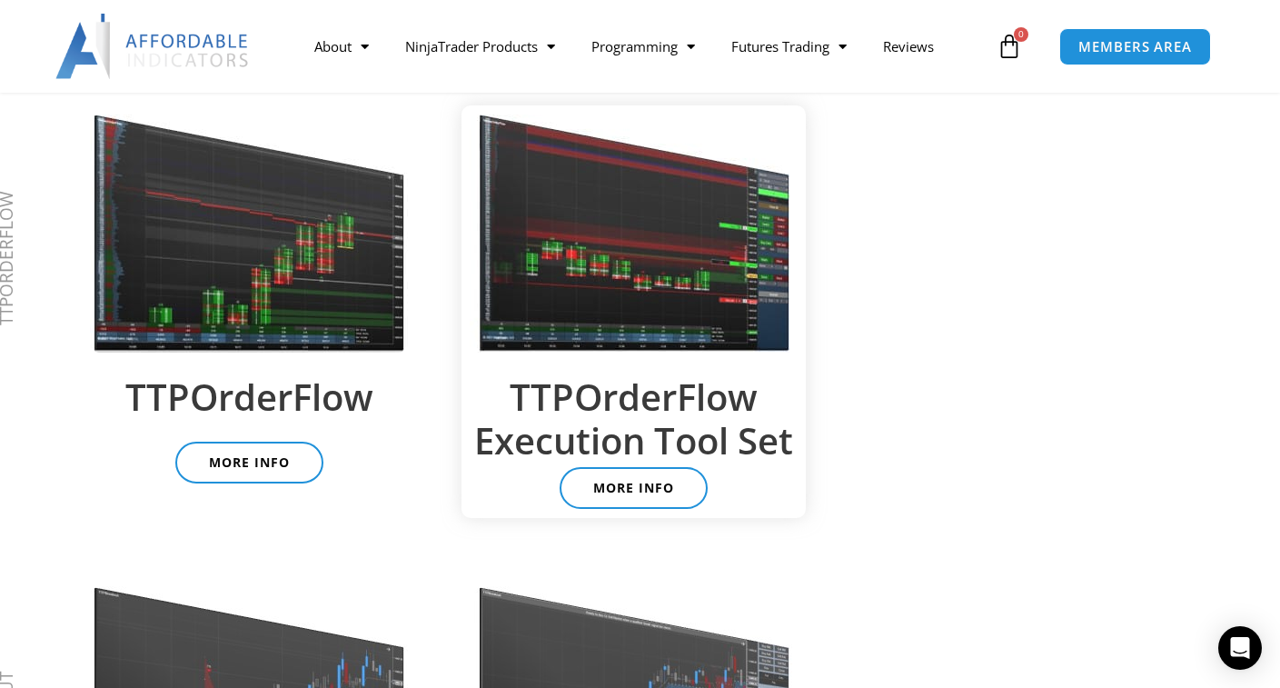
scroll to position [1090, 0]
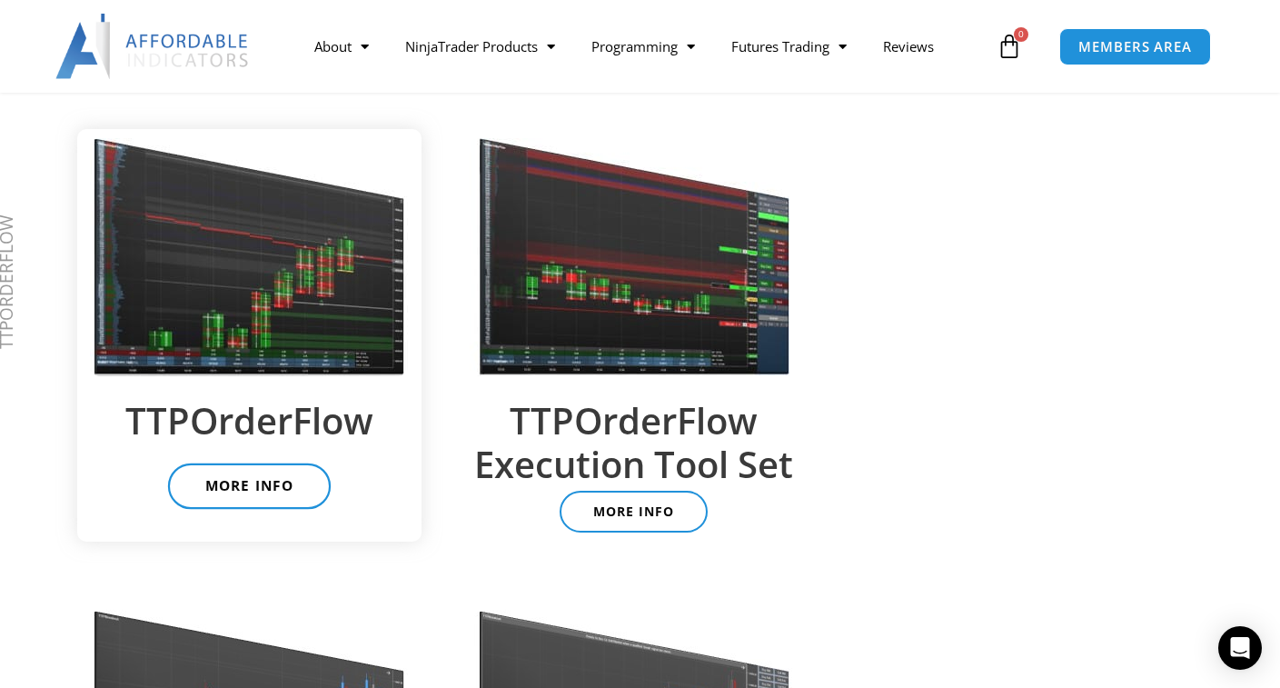
click at [268, 480] on span "More Info" at bounding box center [248, 487] width 89 height 14
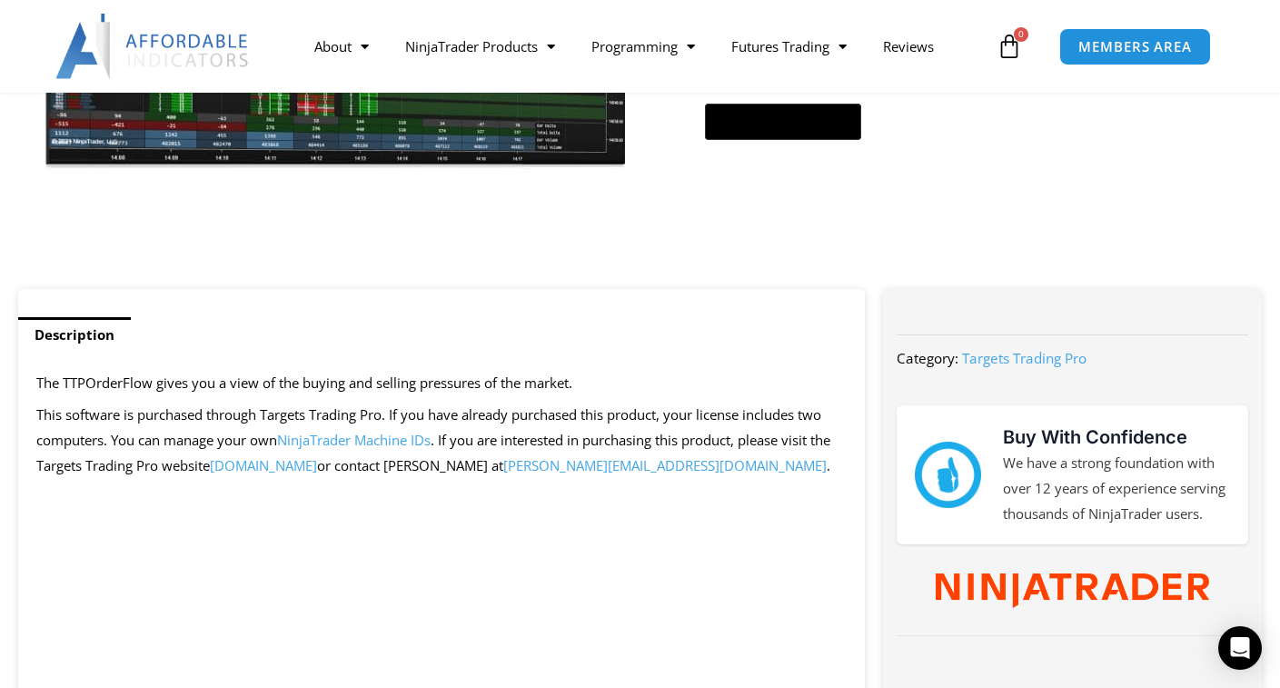
scroll to position [545, 0]
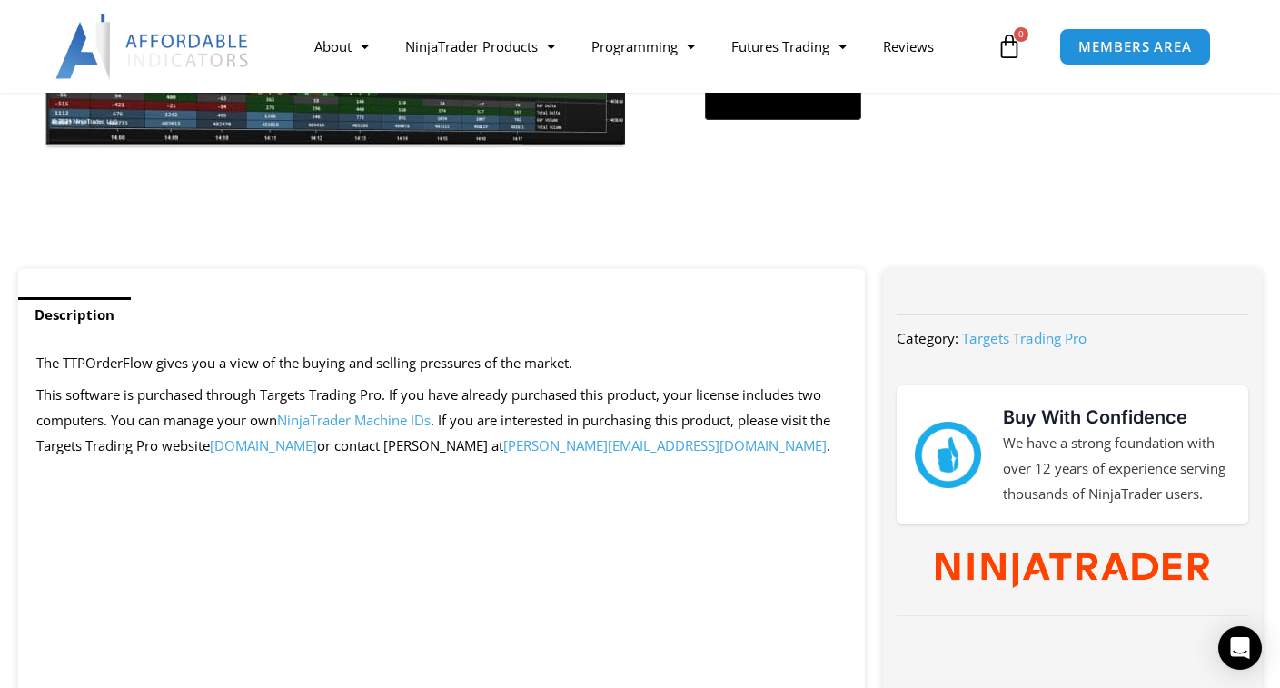
click at [317, 450] on span "www.targetstradingpro.com" at bounding box center [263, 445] width 107 height 18
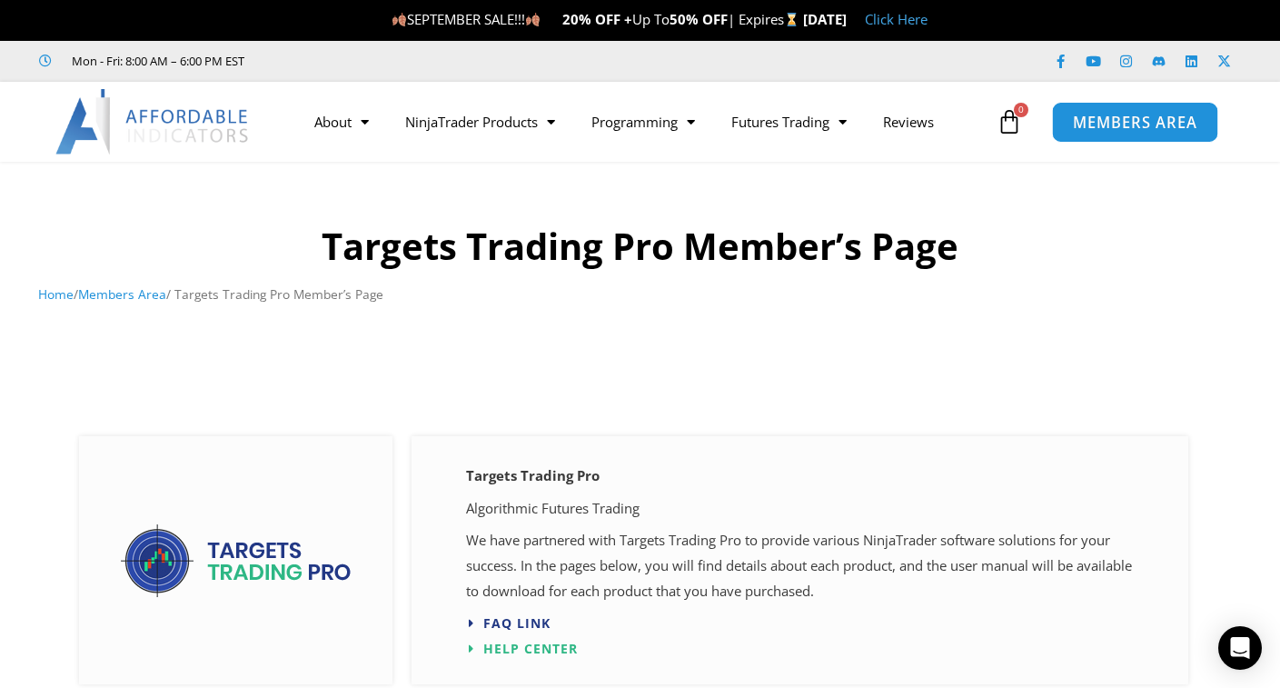
click at [1150, 130] on span "MEMBERS AREA" at bounding box center [1135, 121] width 124 height 15
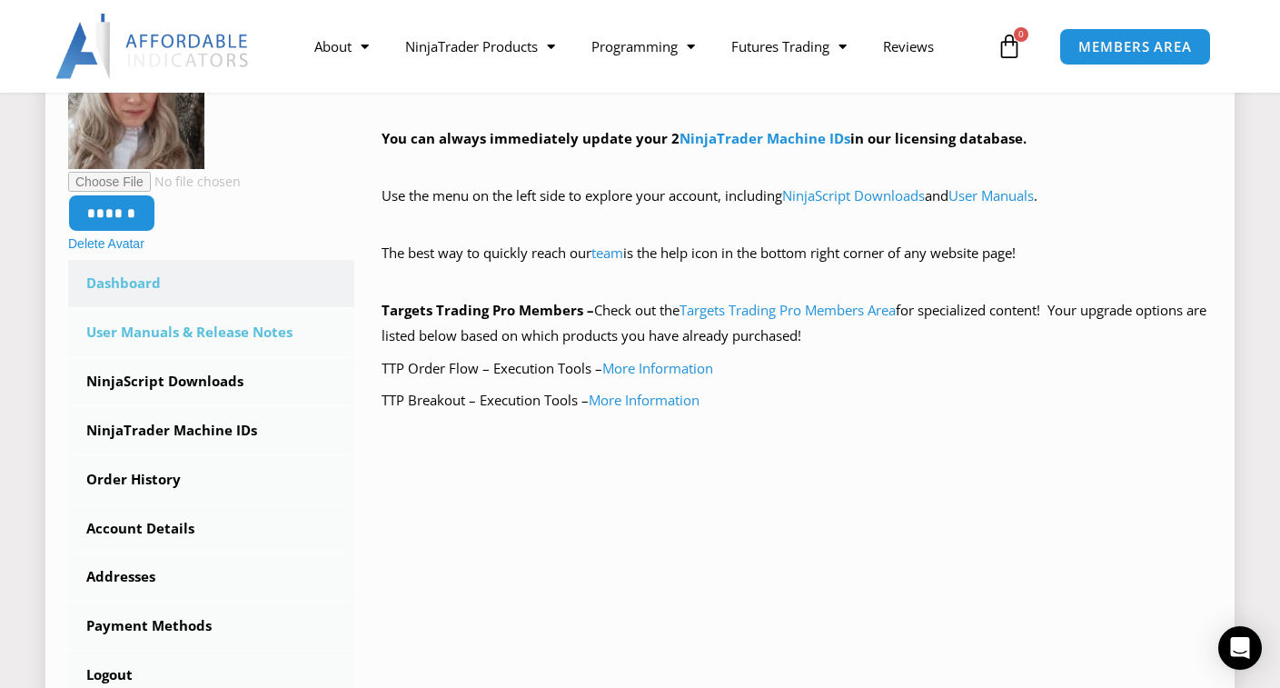
click at [235, 335] on link "User Manuals & Release Notes" at bounding box center [211, 332] width 286 height 47
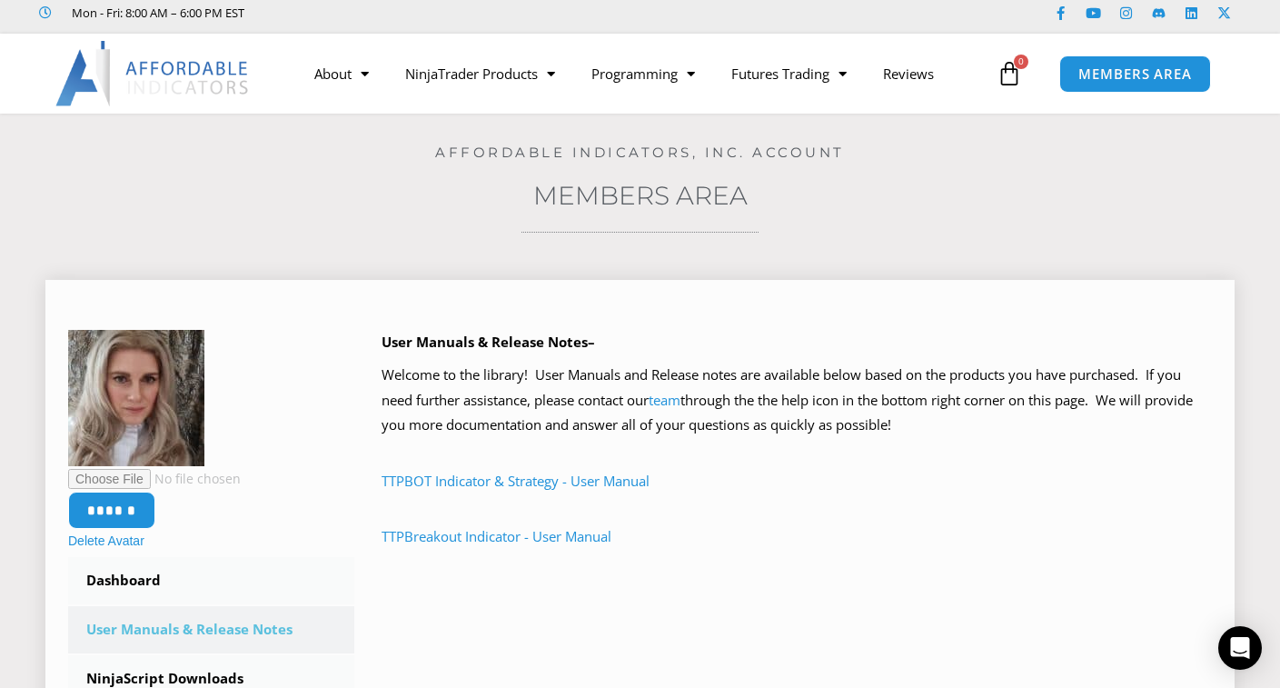
scroll to position [91, 0]
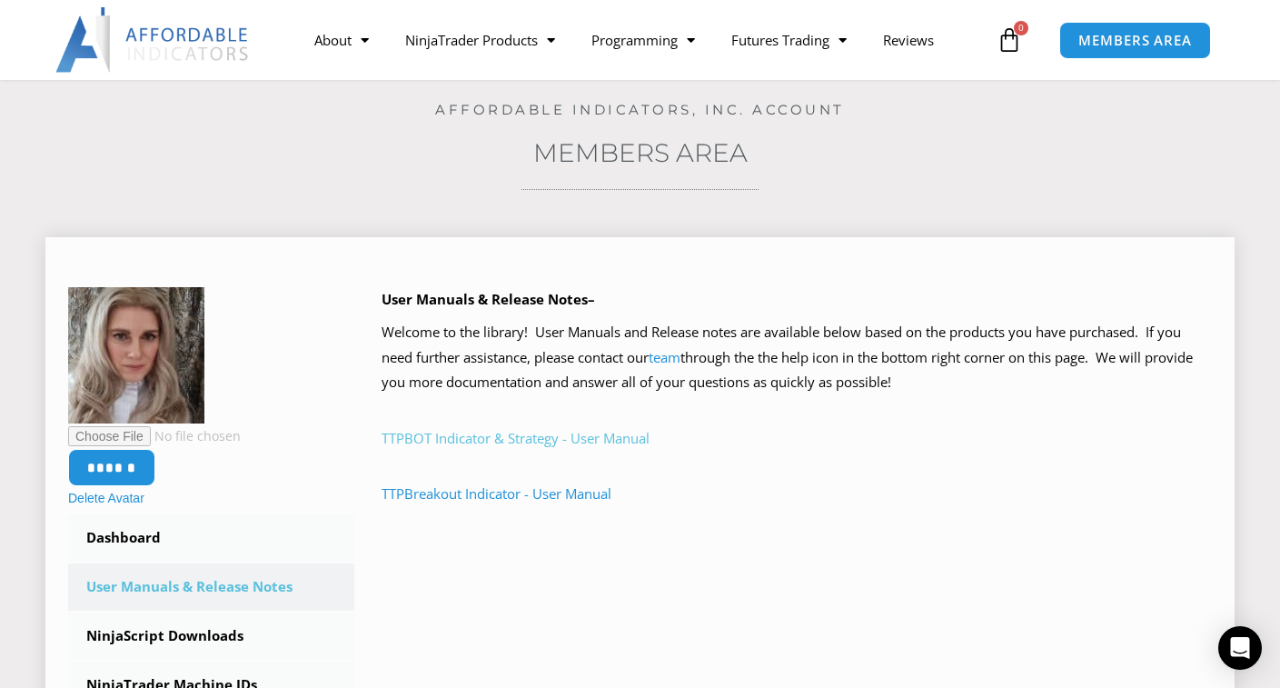
click at [523, 437] on link "TTPBOT Indicator & Strategy - User Manual" at bounding box center [515, 438] width 268 height 18
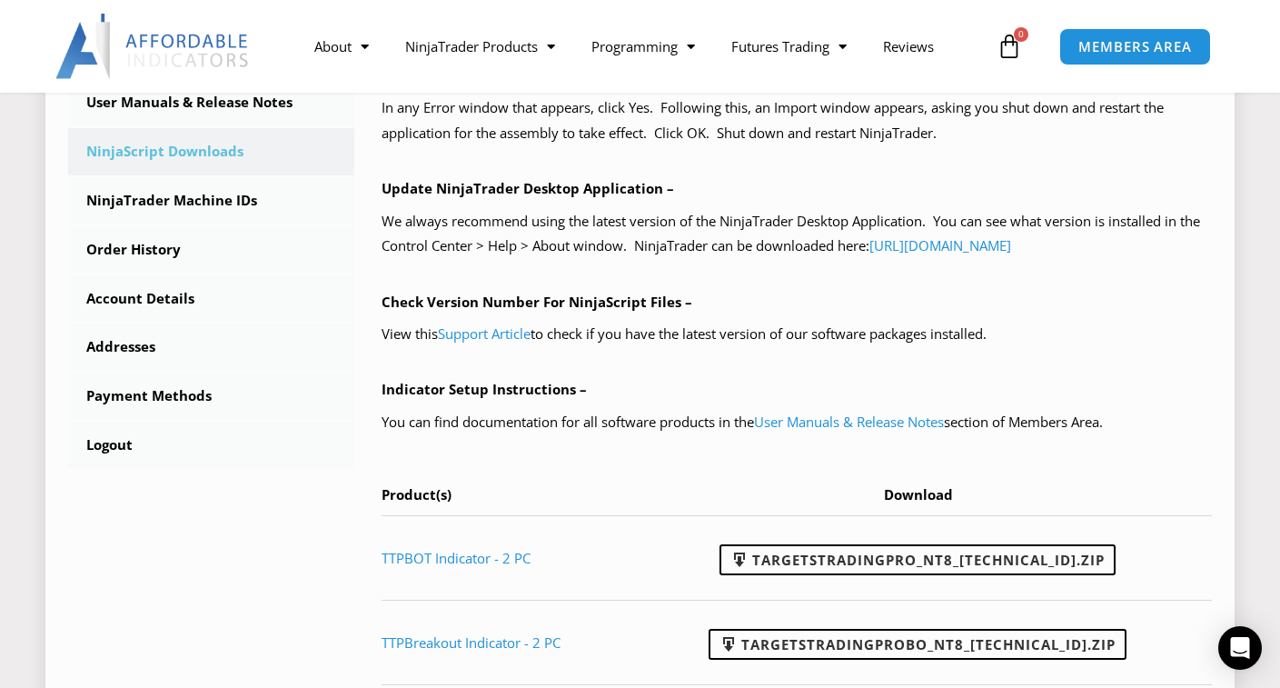
scroll to position [636, 0]
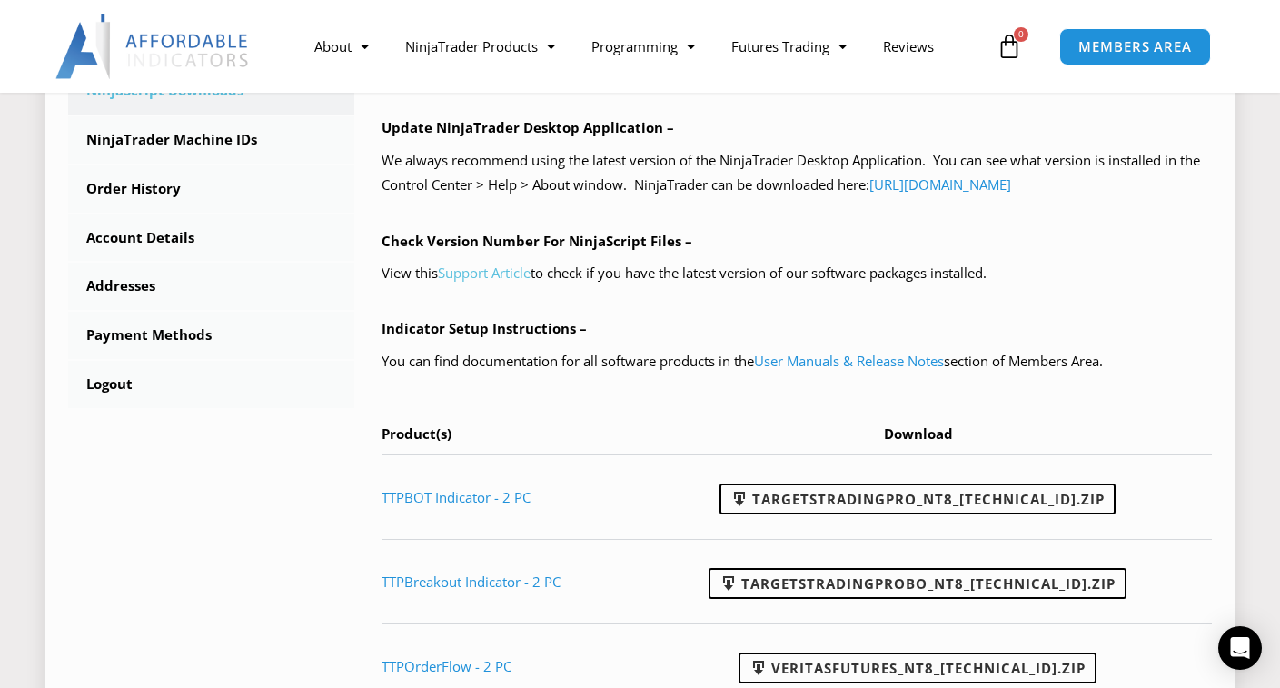
click at [482, 273] on link "Support Article" at bounding box center [484, 272] width 93 height 18
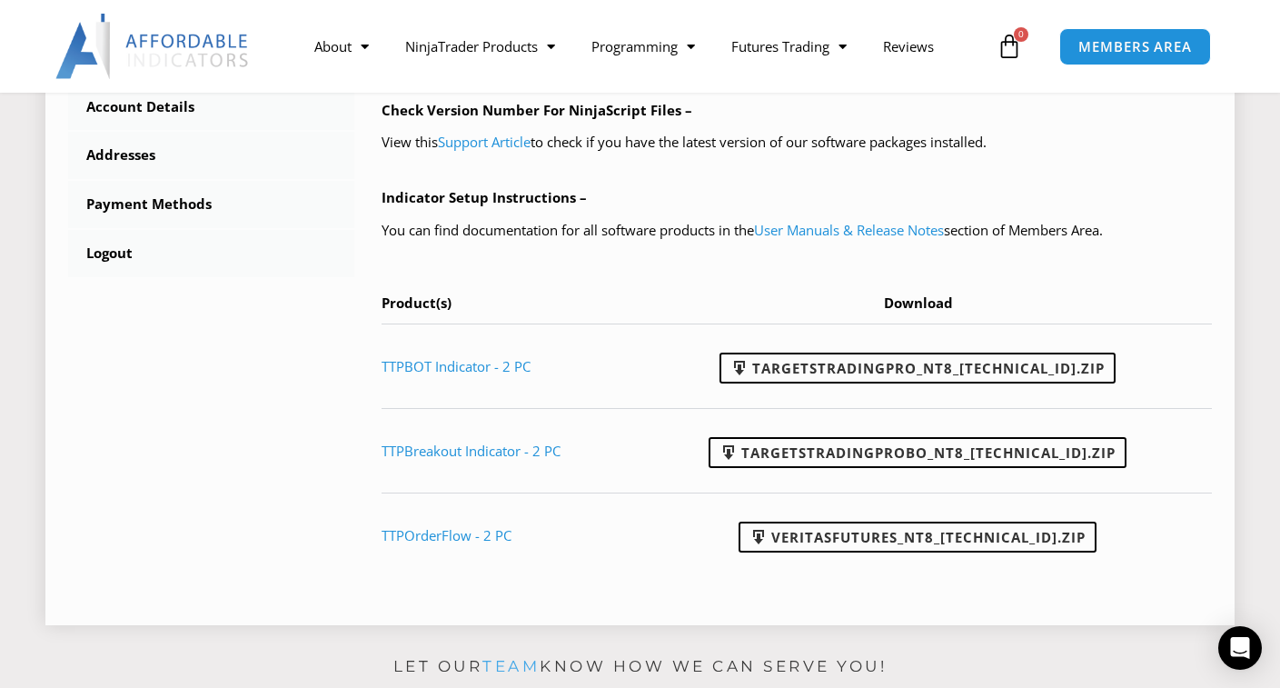
scroll to position [908, 0]
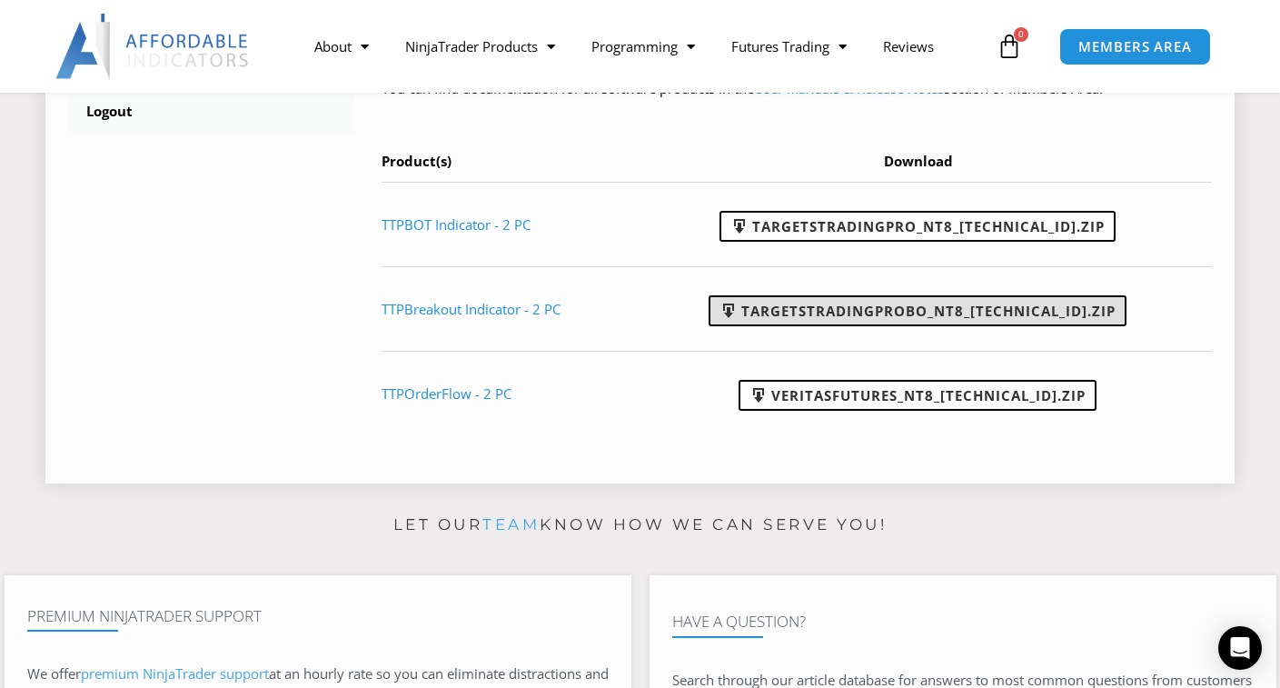
click at [899, 312] on link "TargetsTradingProBO_NT8_[TECHNICAL_ID].zip" at bounding box center [917, 310] width 418 height 31
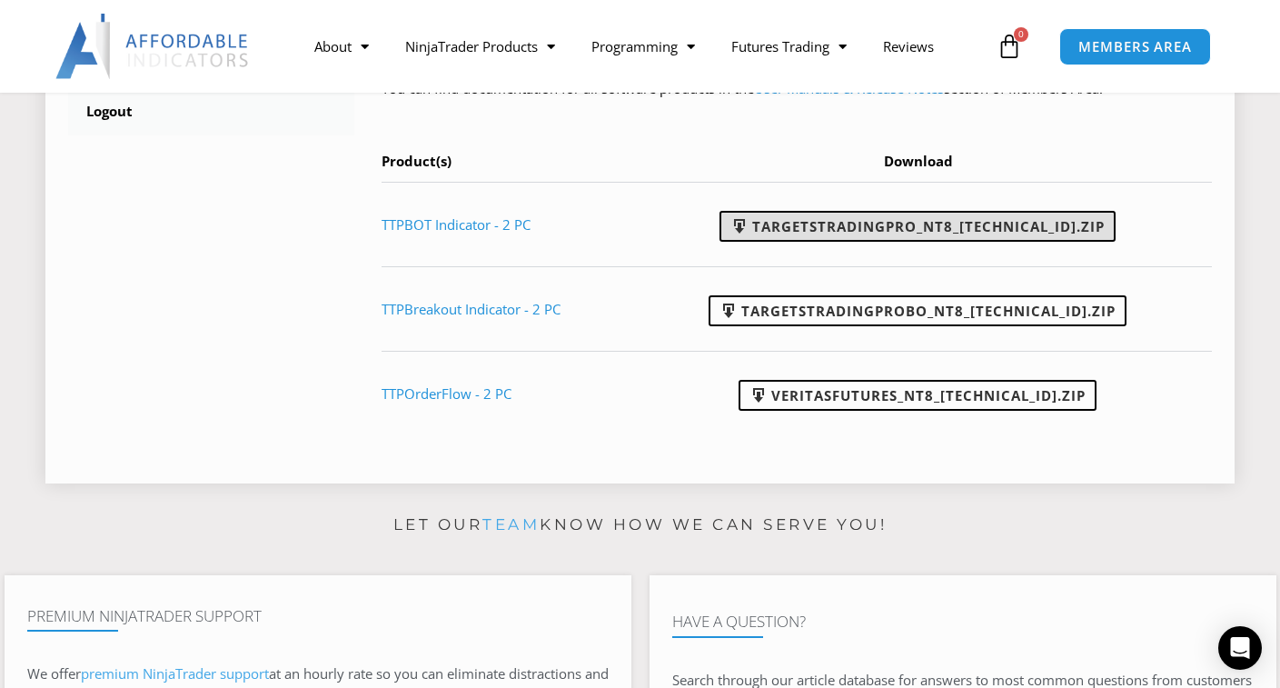
click at [867, 225] on link "TargetsTradingPro_NT8_23.3.6.3.zip" at bounding box center [917, 226] width 396 height 31
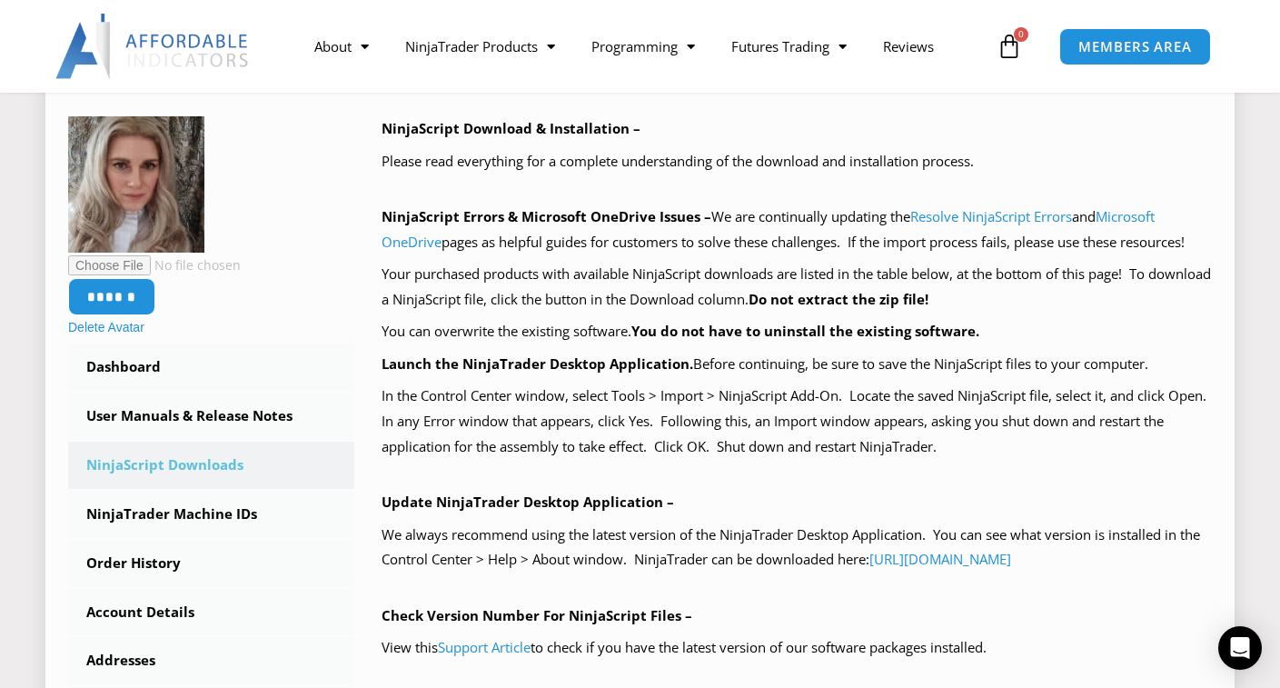
scroll to position [182, 0]
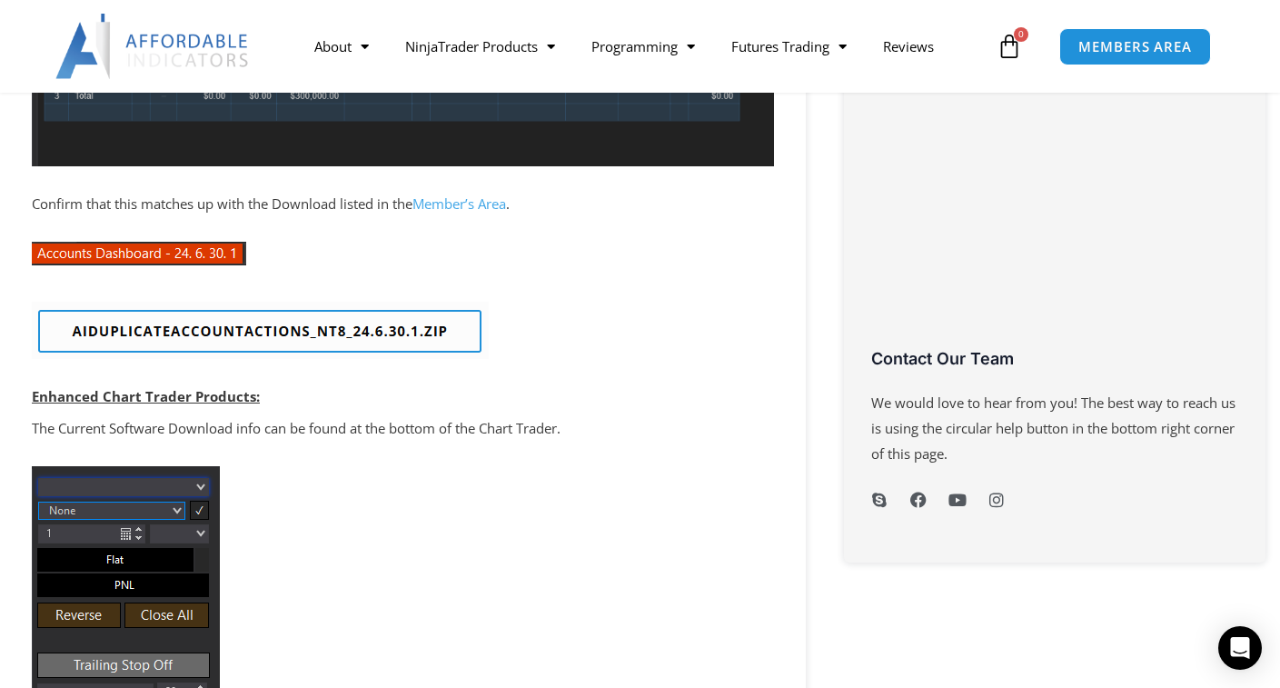
scroll to position [817, 0]
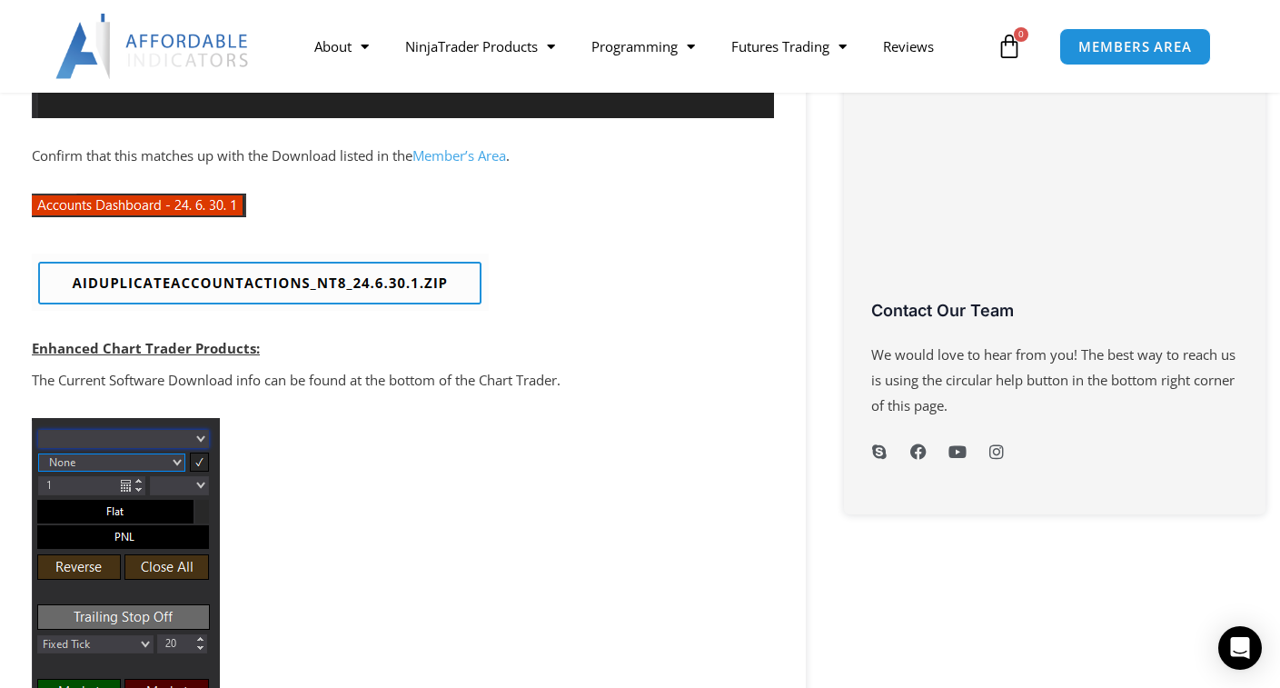
click at [222, 291] on img at bounding box center [260, 281] width 457 height 57
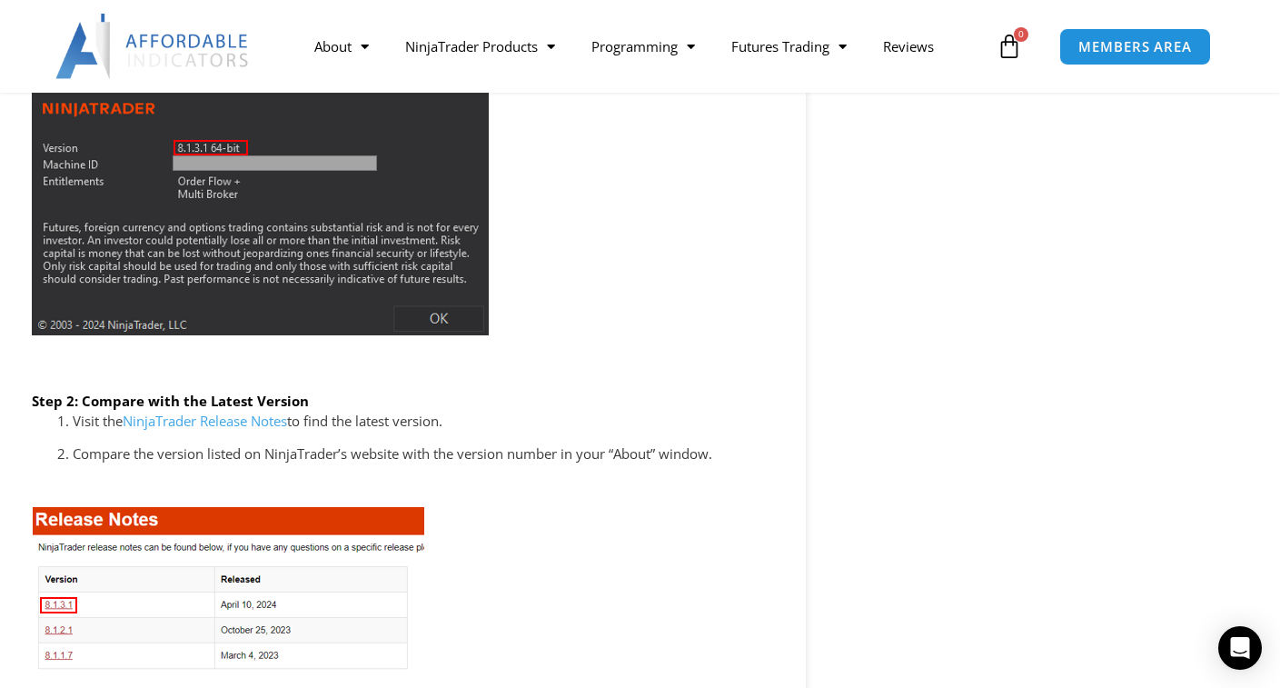
scroll to position [2362, 0]
